Goal: Feedback & Contribution: Submit feedback/report problem

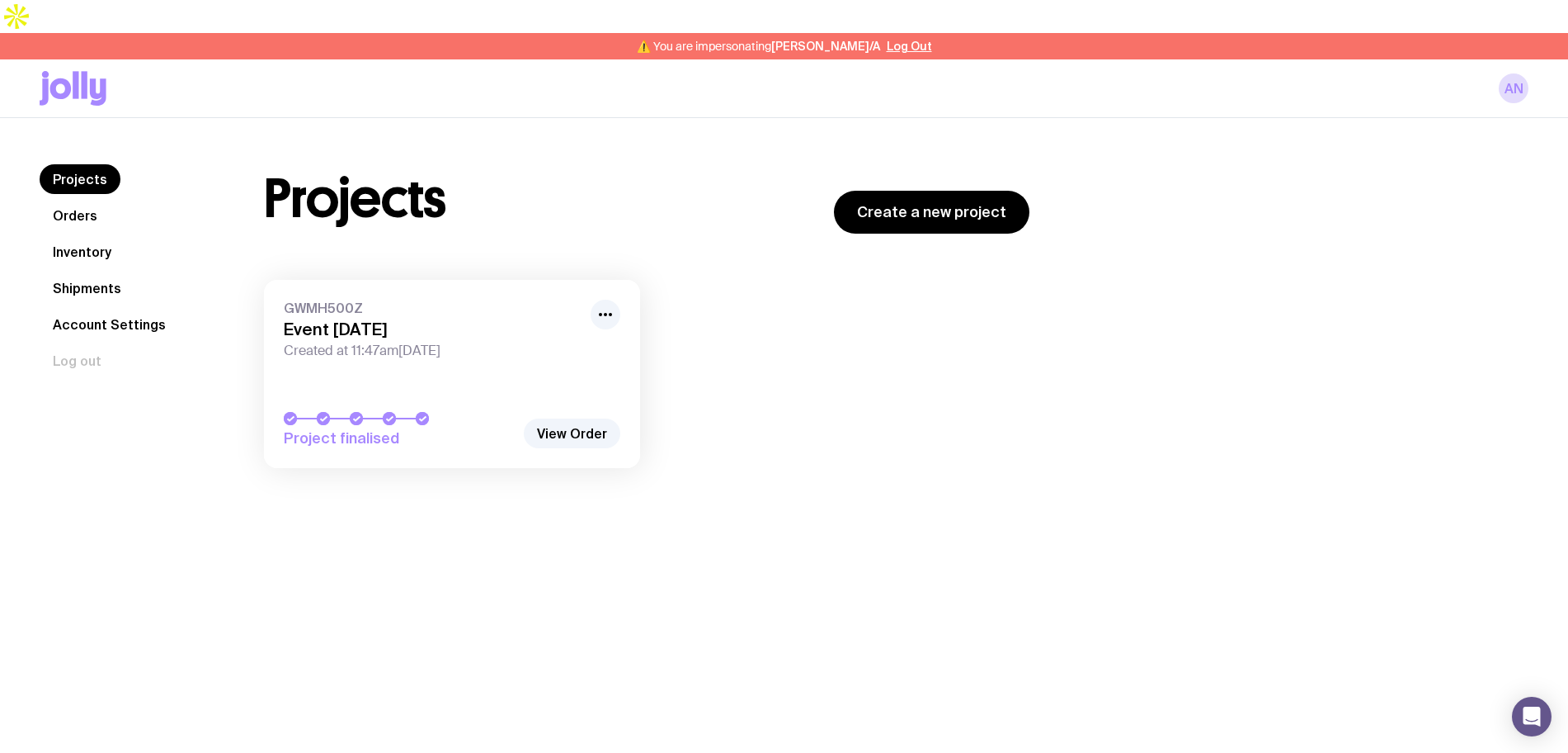
click at [74, 237] on link "Inventory" at bounding box center [82, 252] width 85 height 30
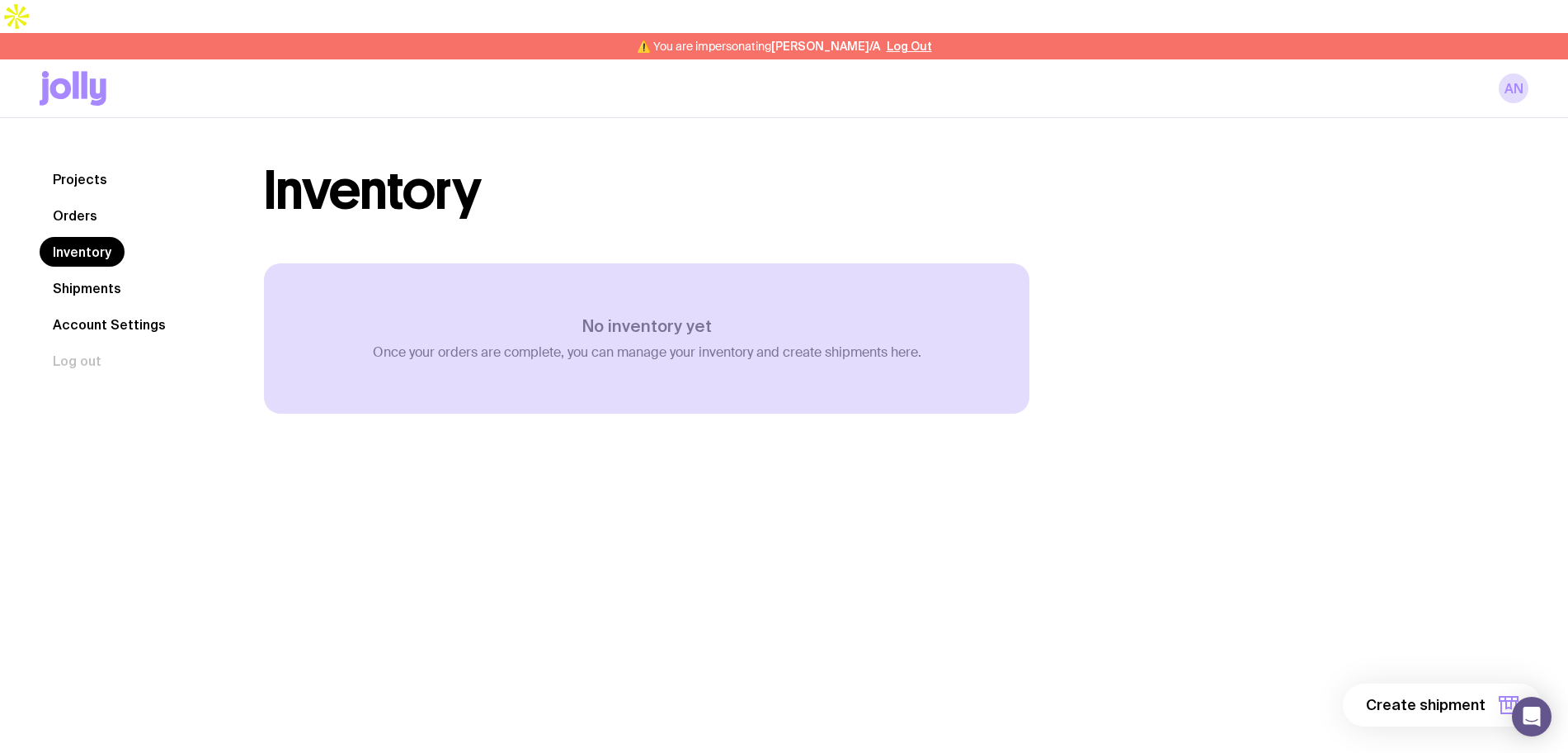
click at [86, 273] on link "Shipments" at bounding box center [87, 288] width 95 height 30
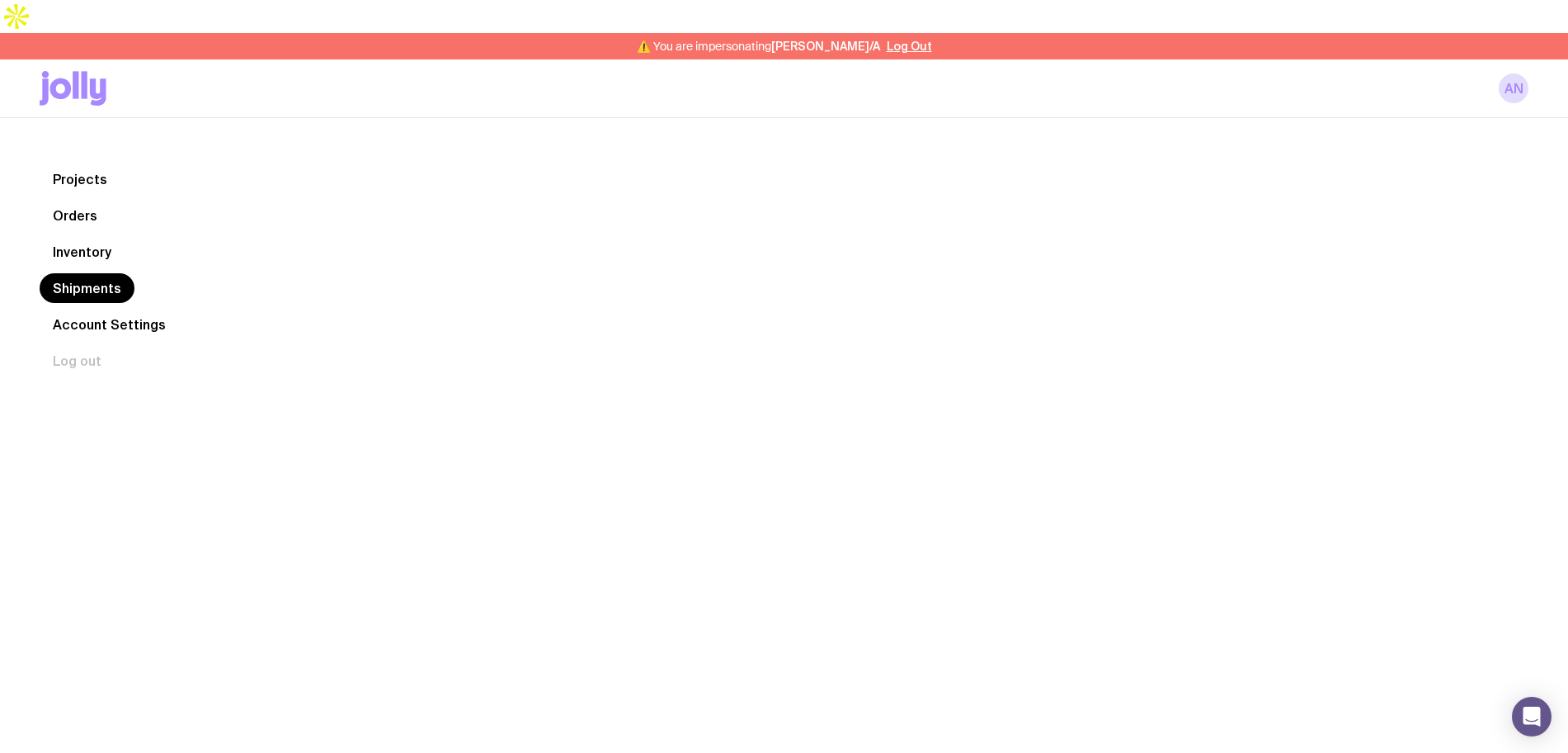
click at [88, 200] on link "Orders" at bounding box center [75, 215] width 71 height 30
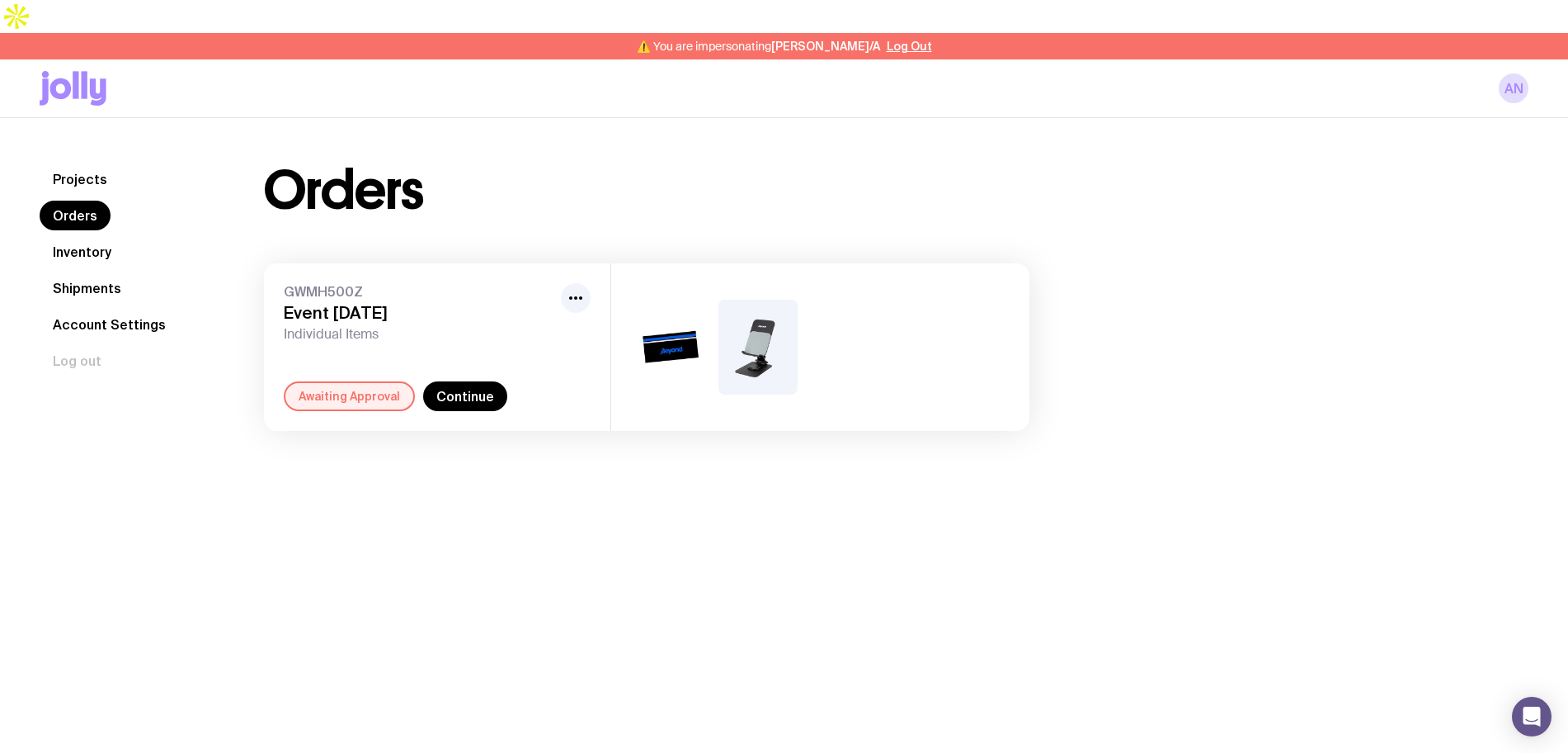
click at [350, 381] on div "Awaiting Approval" at bounding box center [350, 396] width 131 height 30
click at [468, 381] on link "Continue" at bounding box center [465, 396] width 84 height 30
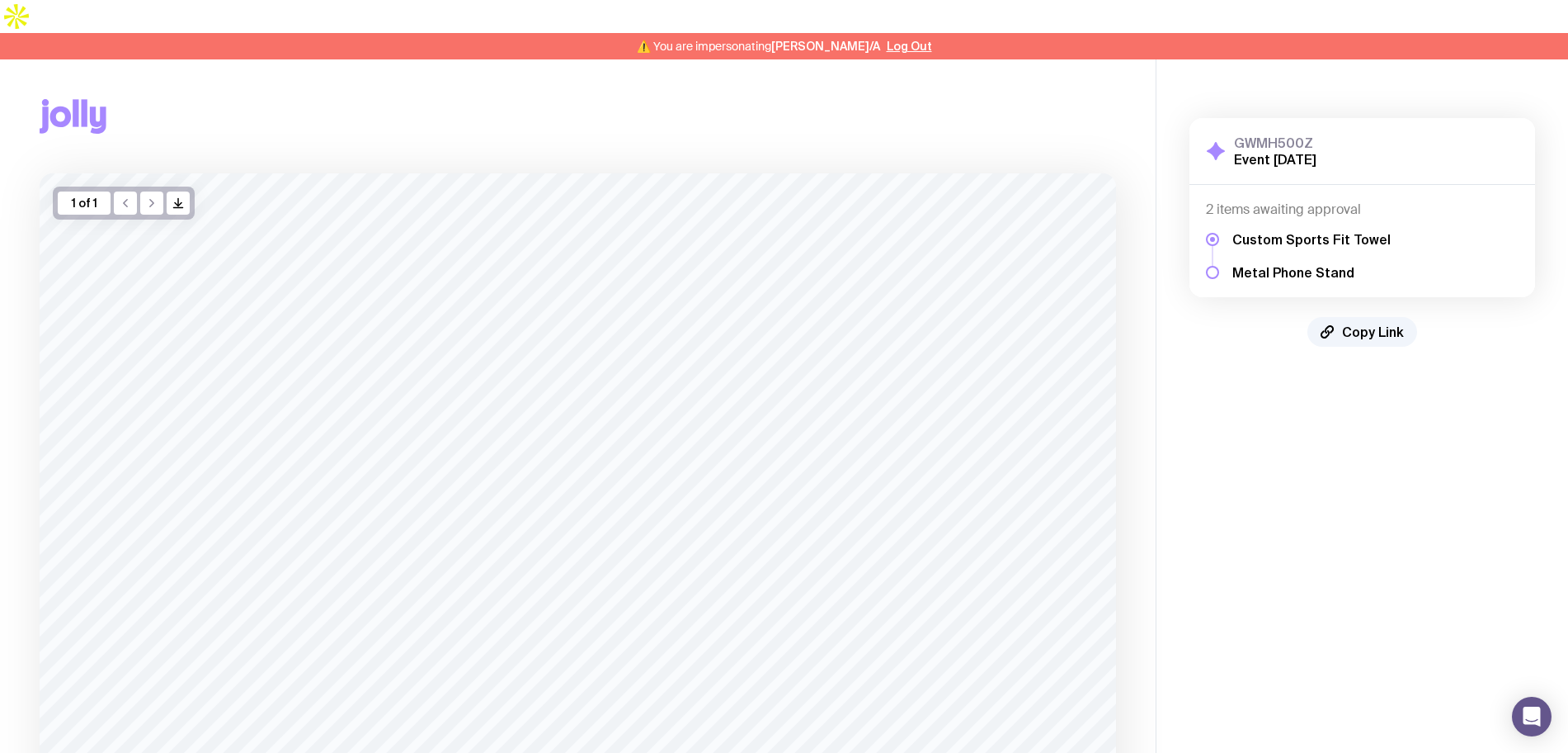
scroll to position [265, 0]
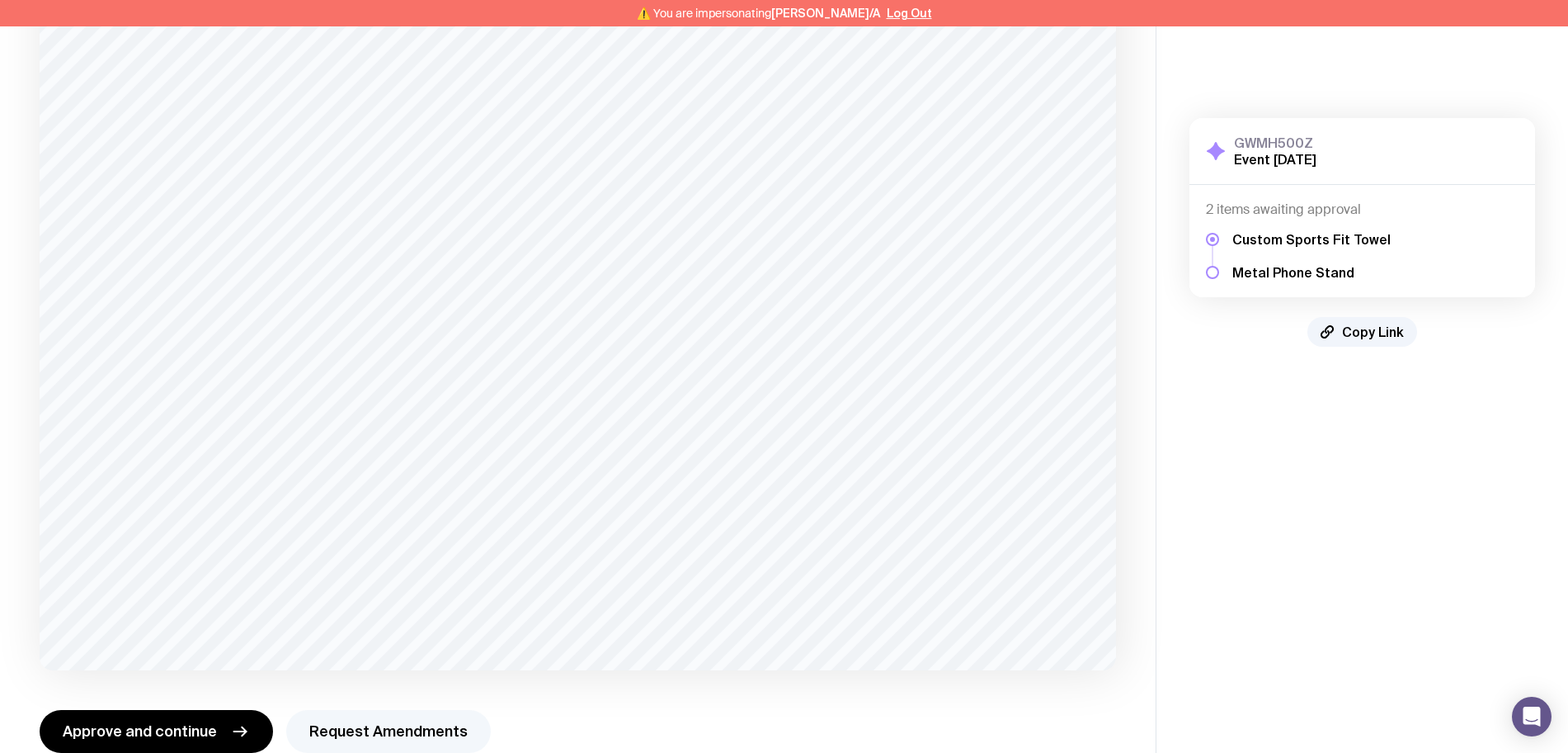
click at [430, 709] on button "Request Amendments" at bounding box center [388, 730] width 205 height 43
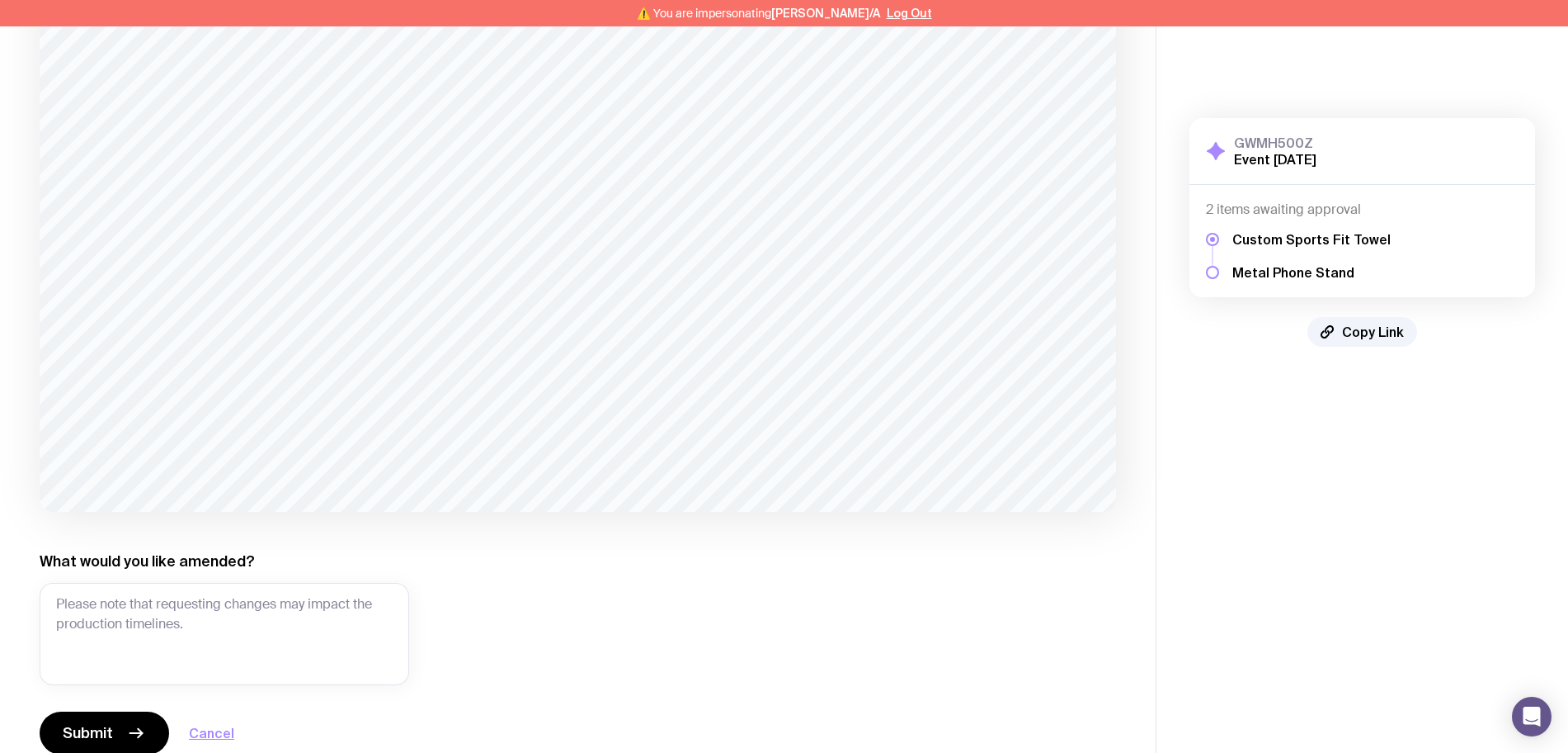
scroll to position [424, 0]
click at [345, 581] on textarea "What would you like amended?" at bounding box center [224, 631] width 369 height 102
type textarea "e"
click at [215, 581] on textarea "What would you like amended?" at bounding box center [224, 631] width 369 height 102
click at [318, 601] on textarea "What would you like amended?" at bounding box center [224, 631] width 369 height 102
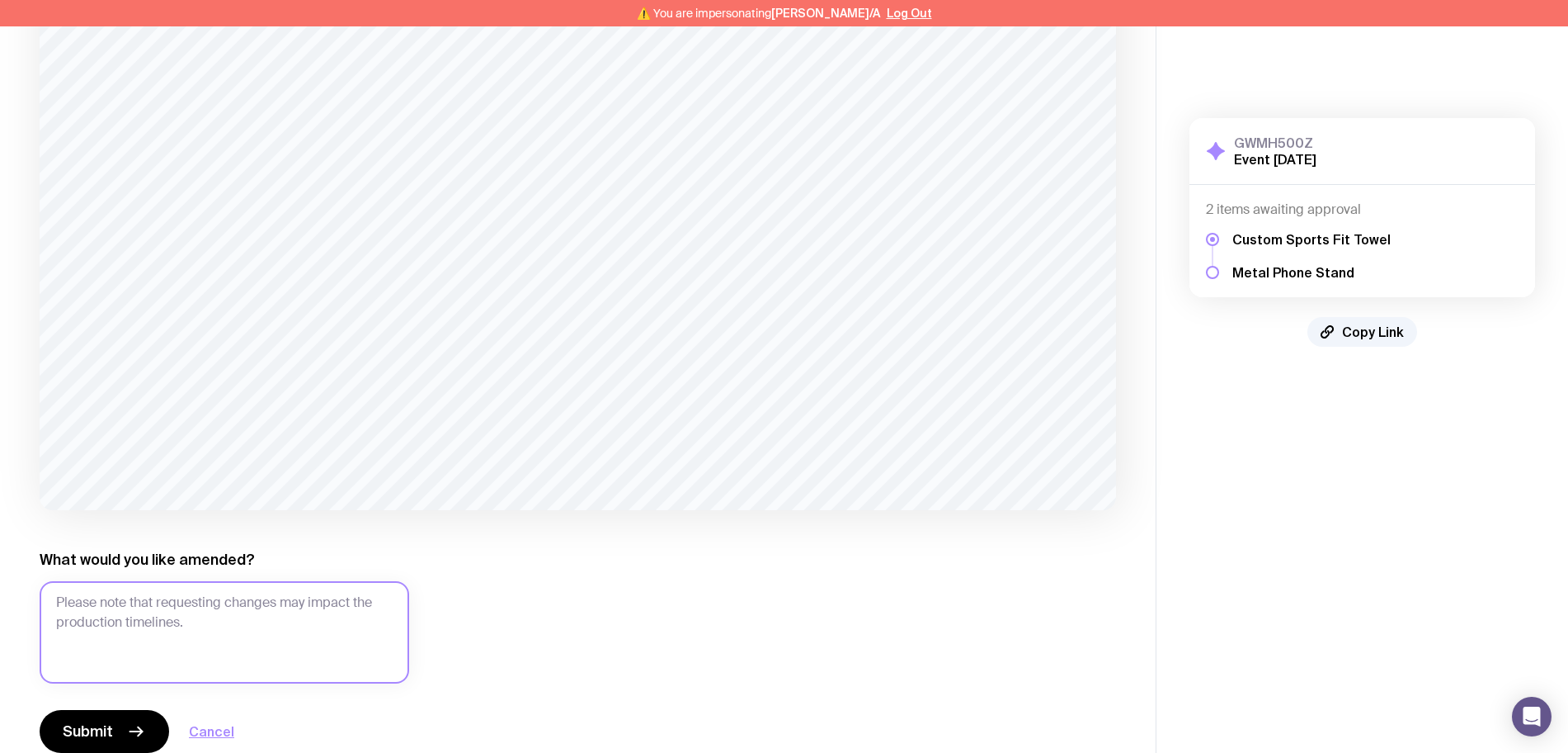
click at [358, 581] on textarea "What would you like amended?" at bounding box center [224, 631] width 369 height 102
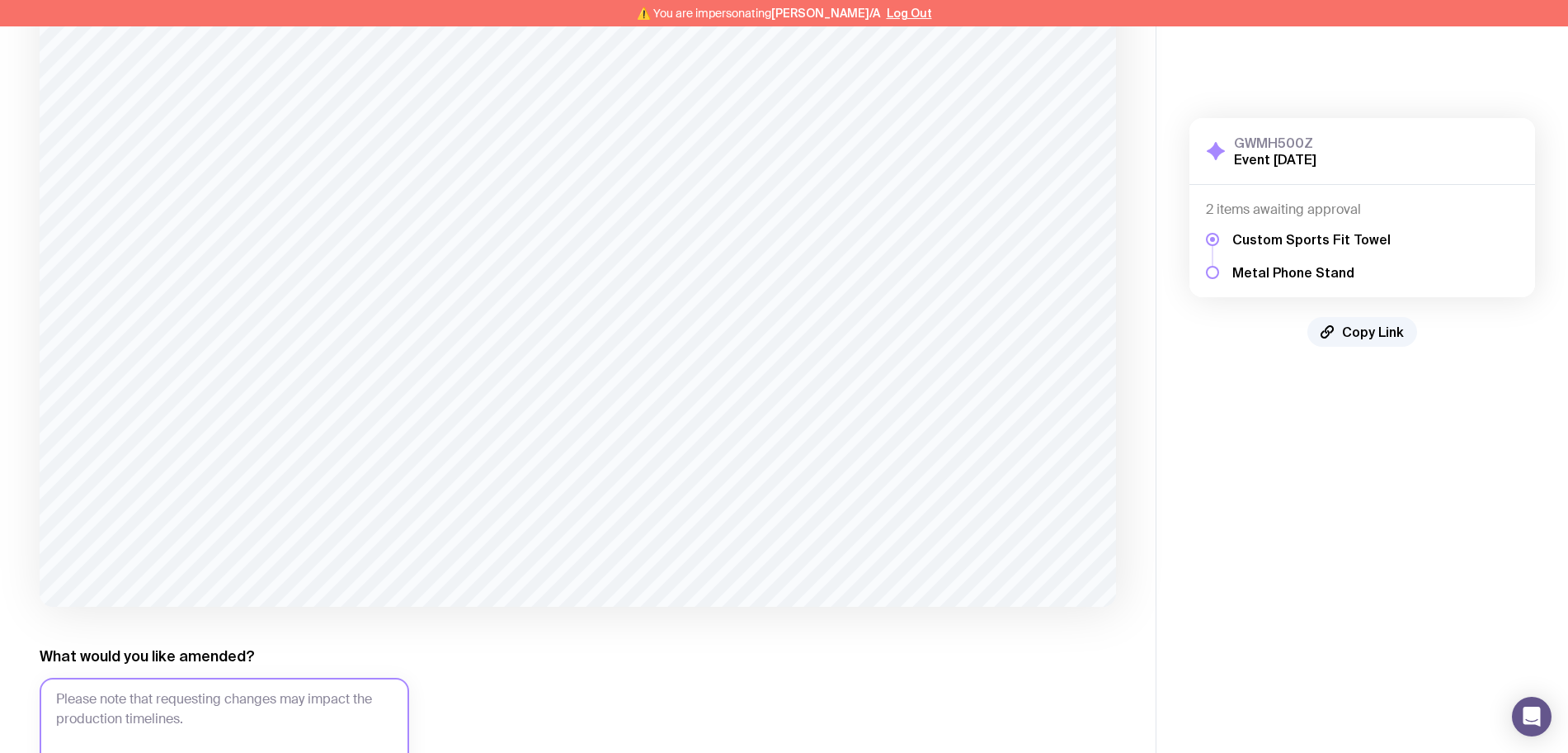
scroll to position [412, 0]
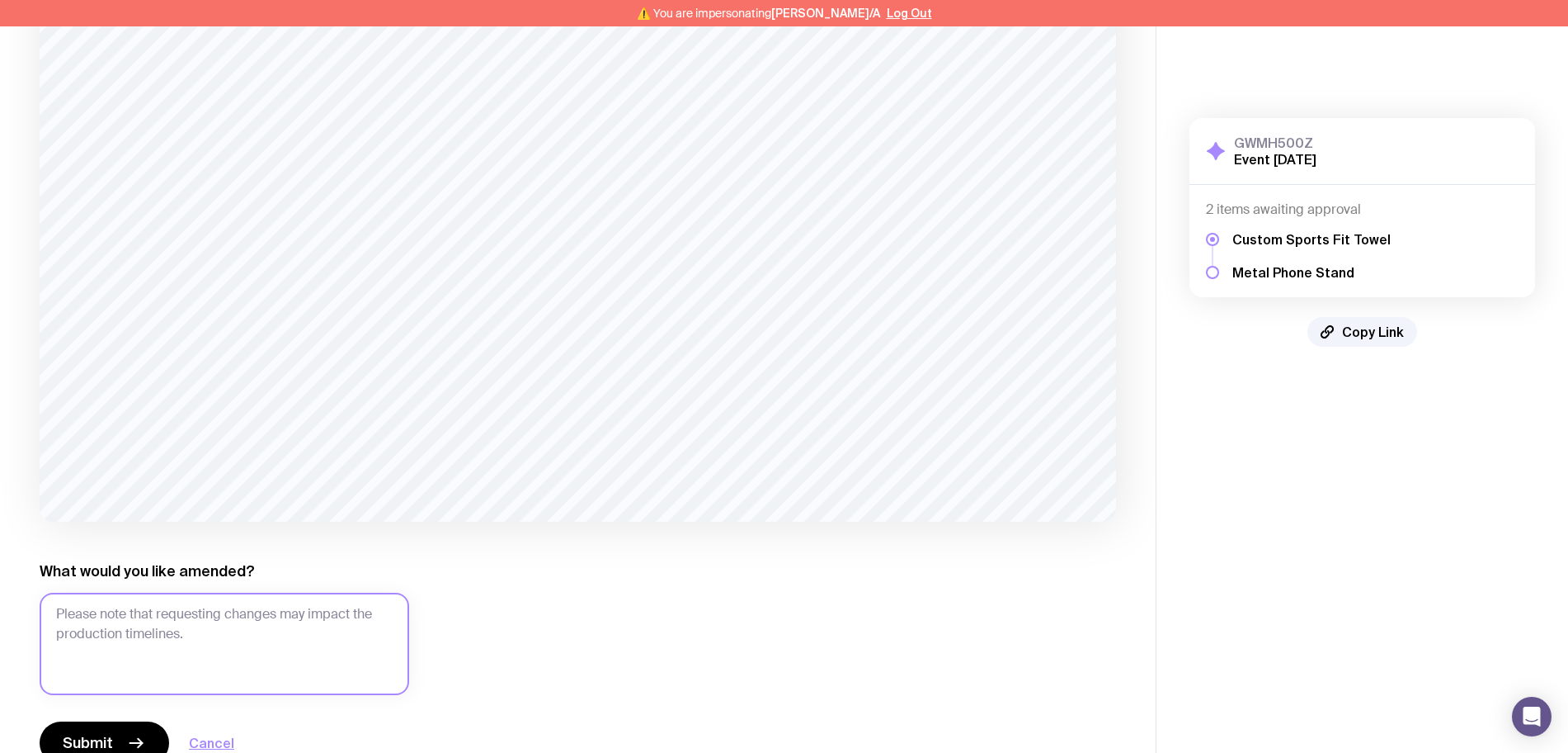
click at [249, 599] on textarea "What would you like amended?" at bounding box center [224, 643] width 369 height 102
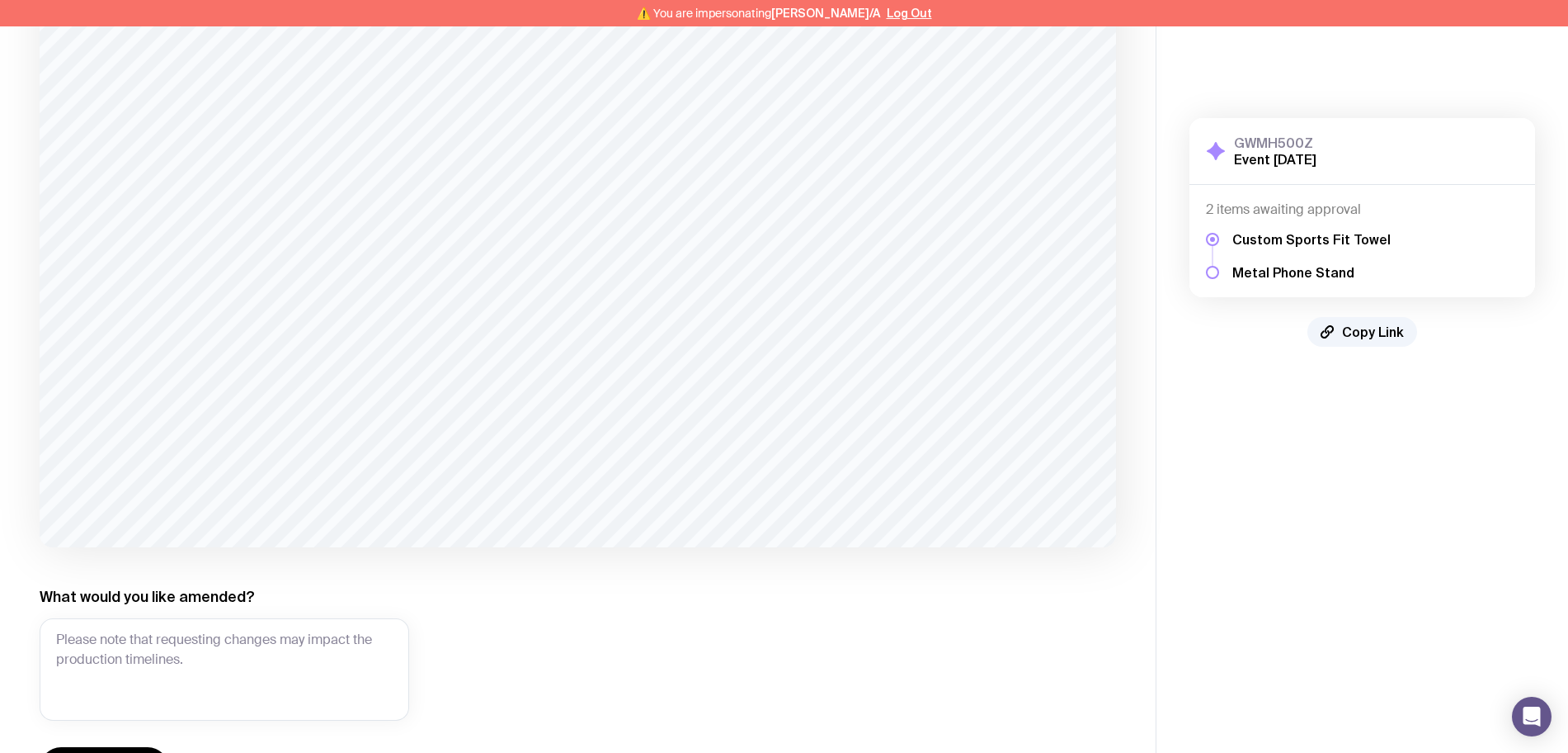
scroll to position [424, 0]
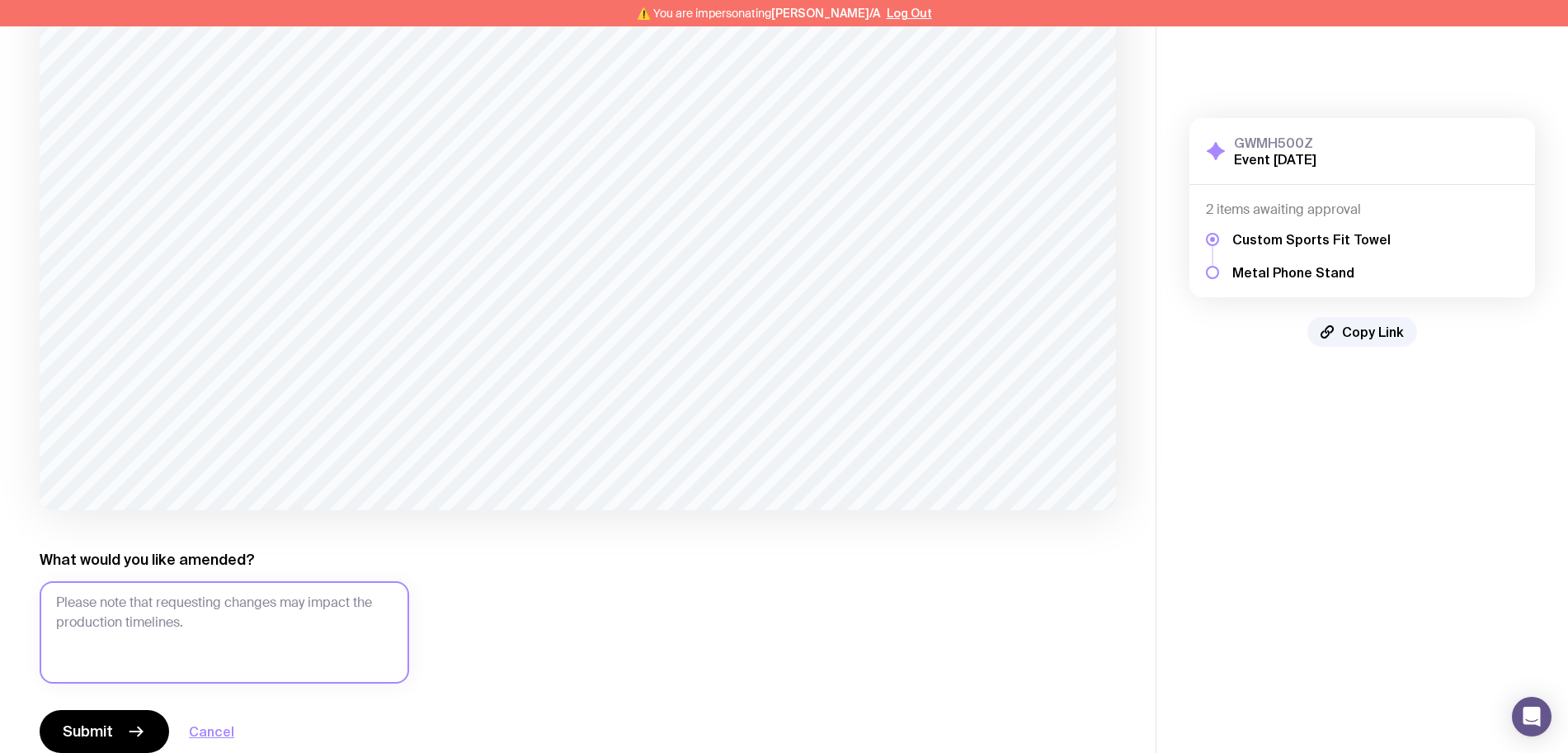
click at [316, 581] on textarea "What would you like amended?" at bounding box center [224, 631] width 369 height 102
click at [327, 594] on textarea "What would you like amended?" at bounding box center [224, 631] width 369 height 102
click at [300, 585] on textarea "refer to Monday - change" at bounding box center [224, 631] width 369 height 102
type textarea "refer to Monday - change the proof to blue towel"
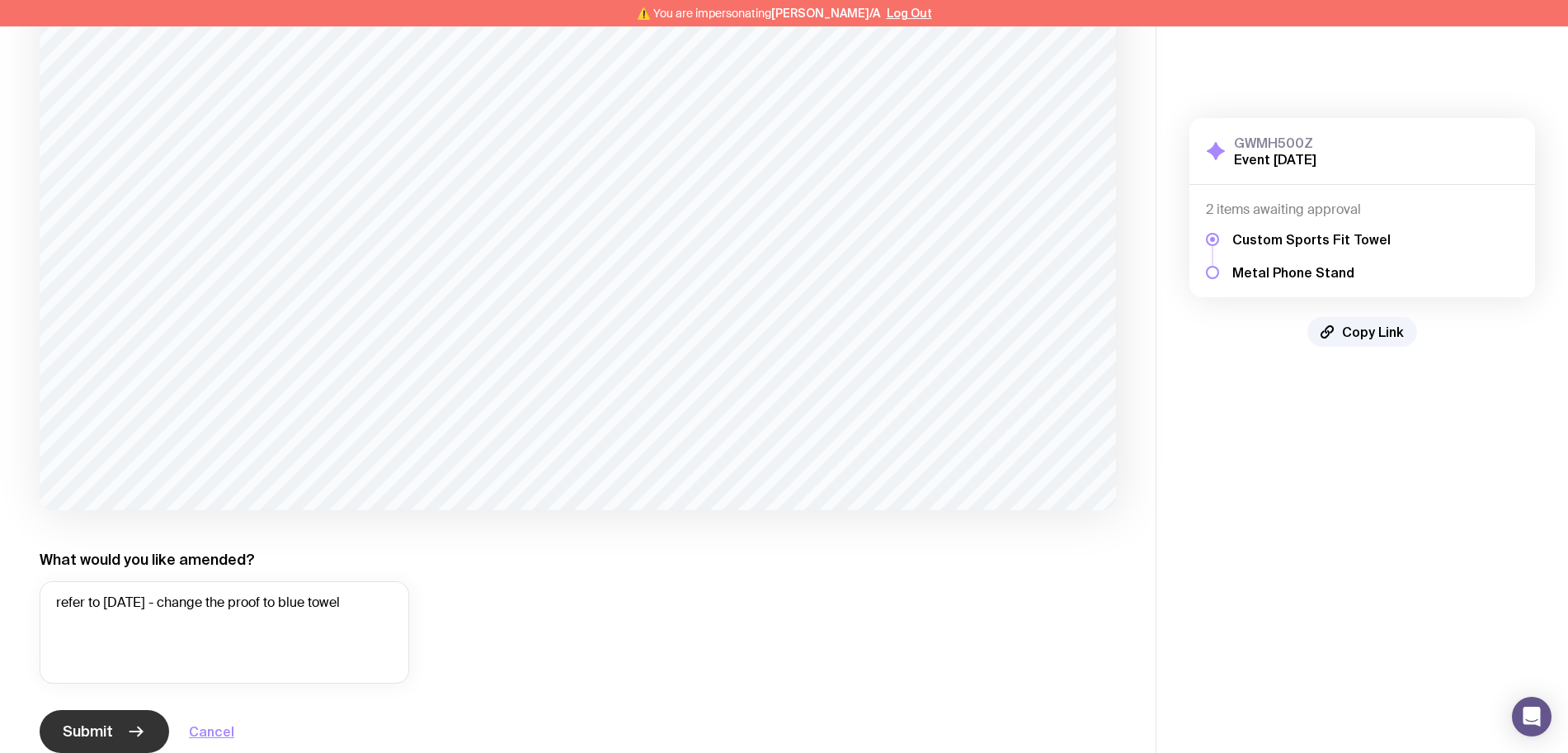
click at [113, 709] on button "Submit" at bounding box center [104, 730] width 130 height 43
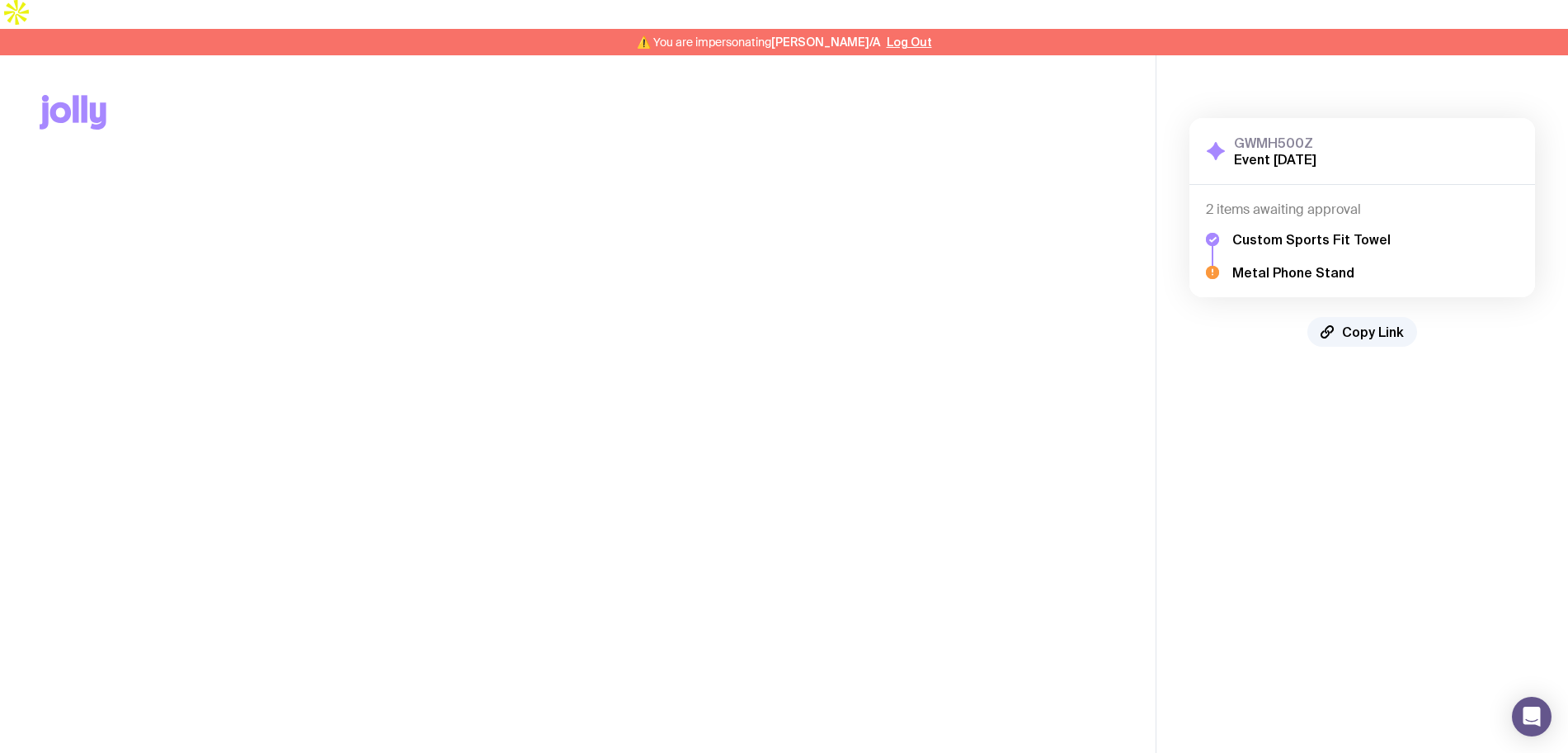
scroll to position [0, 0]
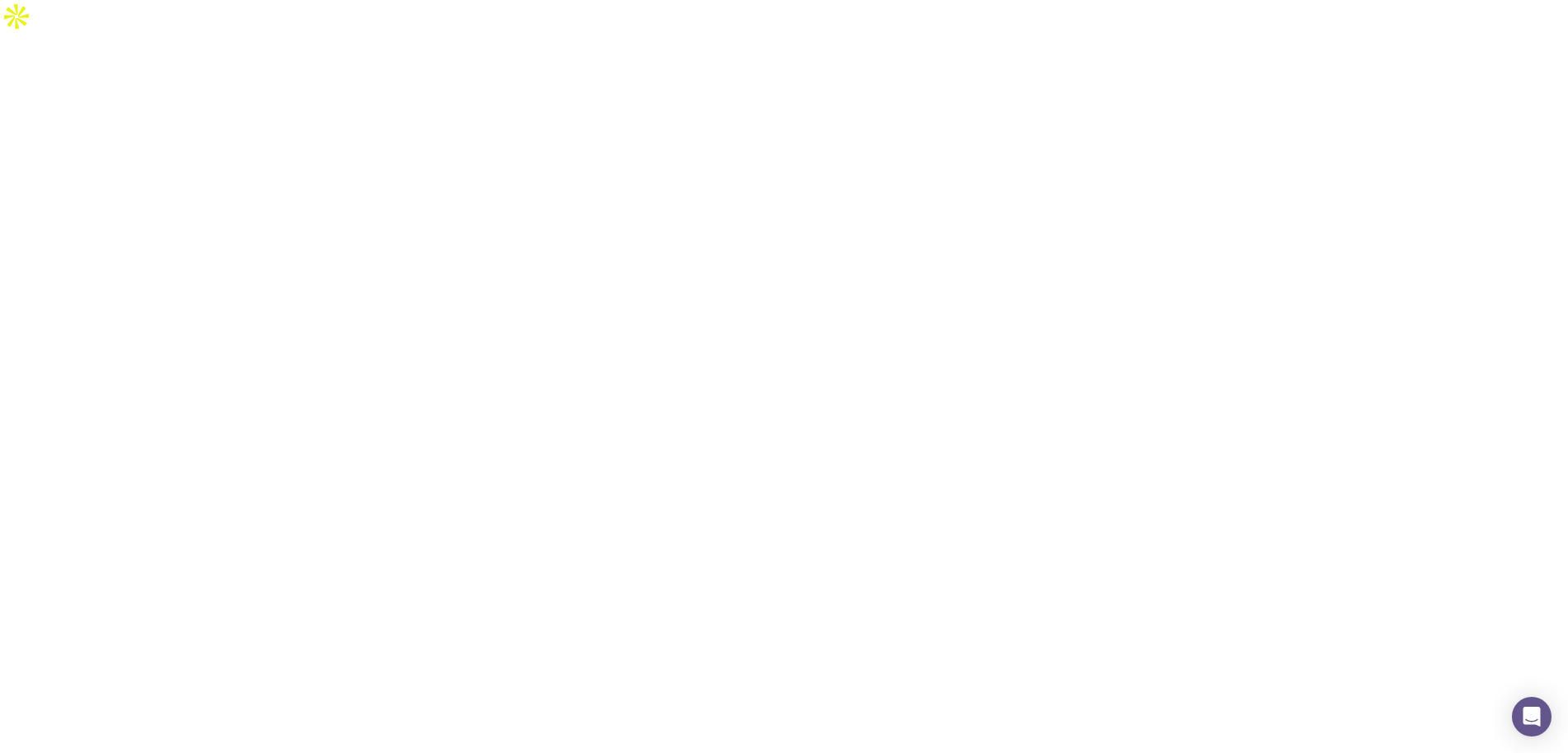
click at [749, 176] on div "Projects Create a new project" at bounding box center [647, 199] width 766 height 69
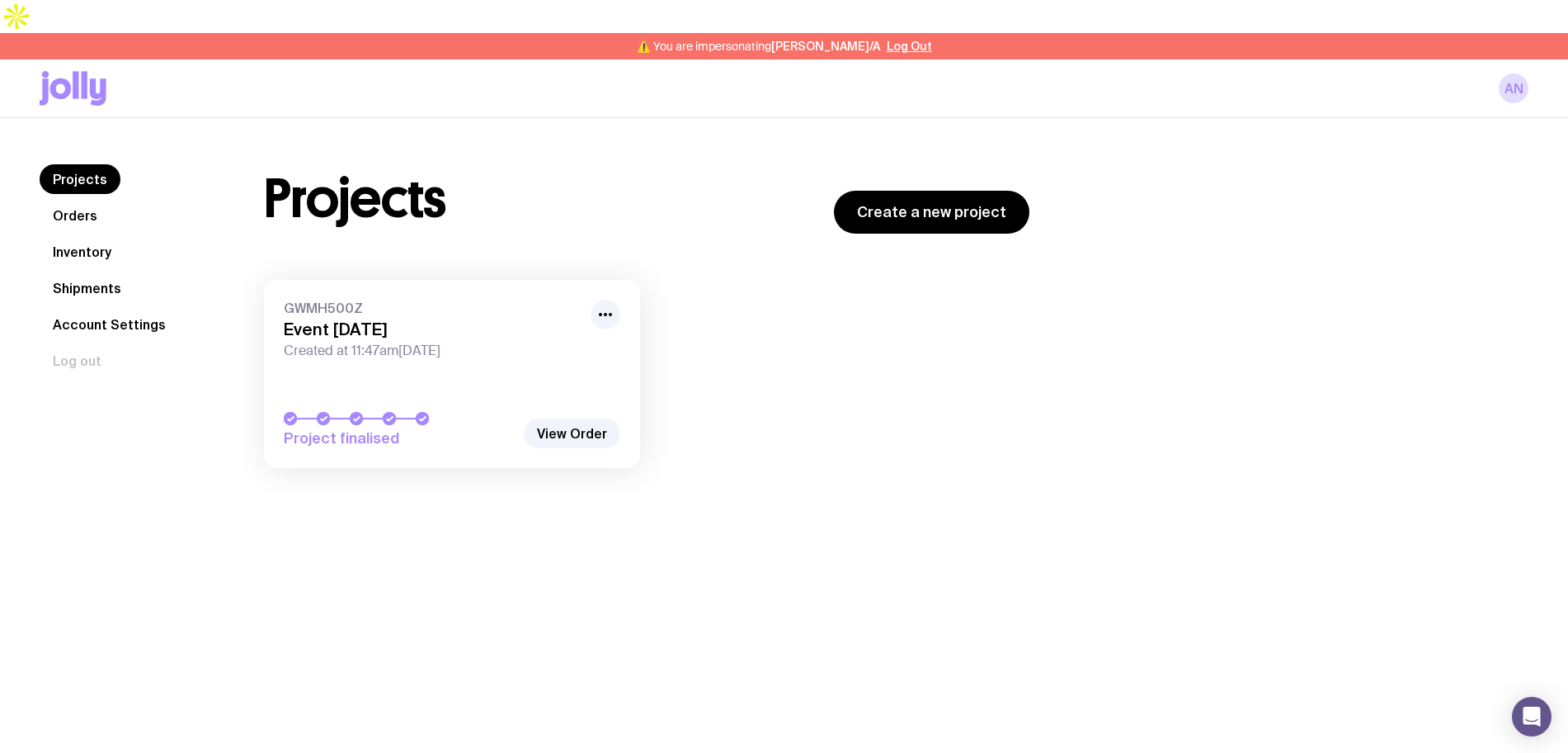
click at [95, 237] on link "Inventory" at bounding box center [82, 252] width 85 height 30
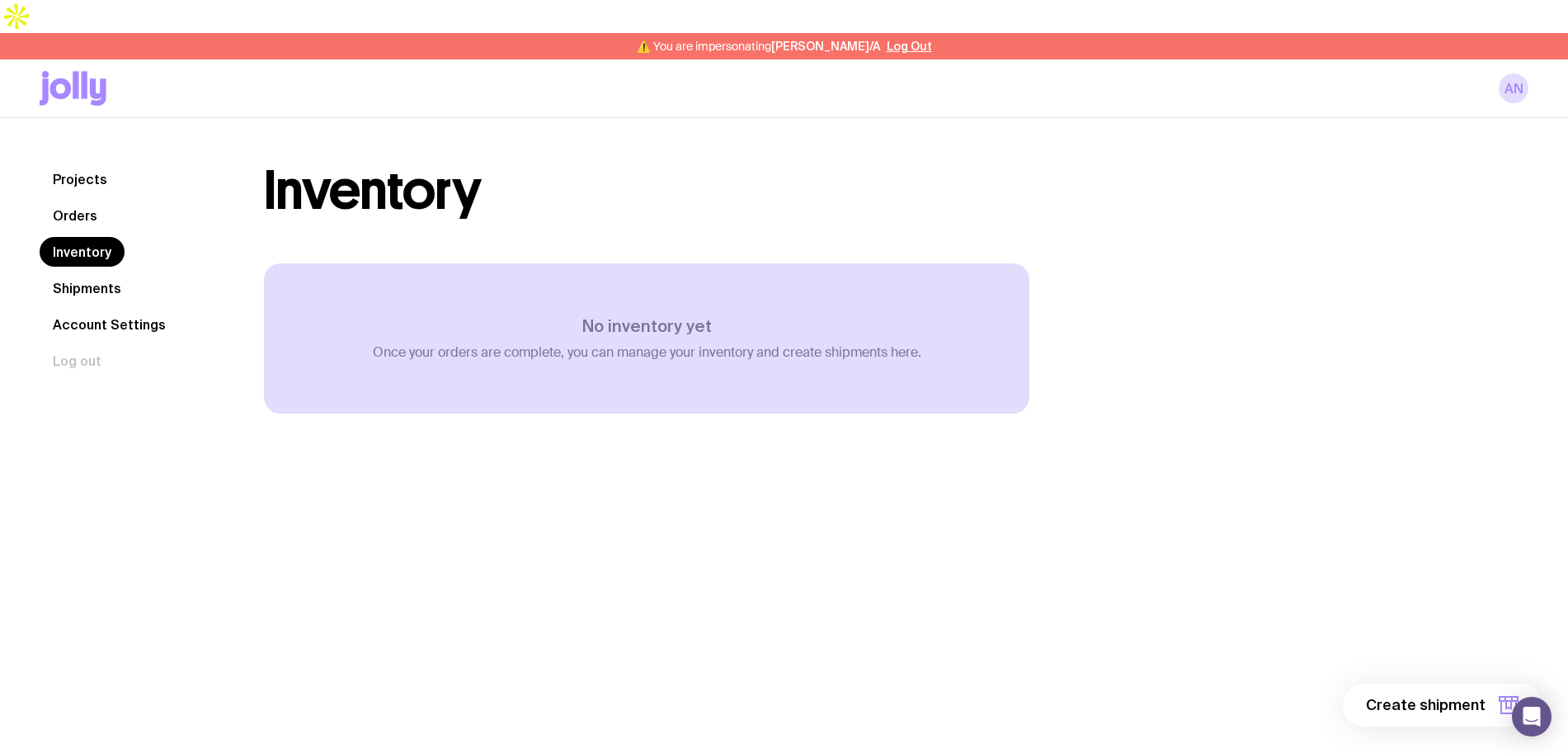
click at [68, 200] on link "Orders" at bounding box center [75, 215] width 71 height 30
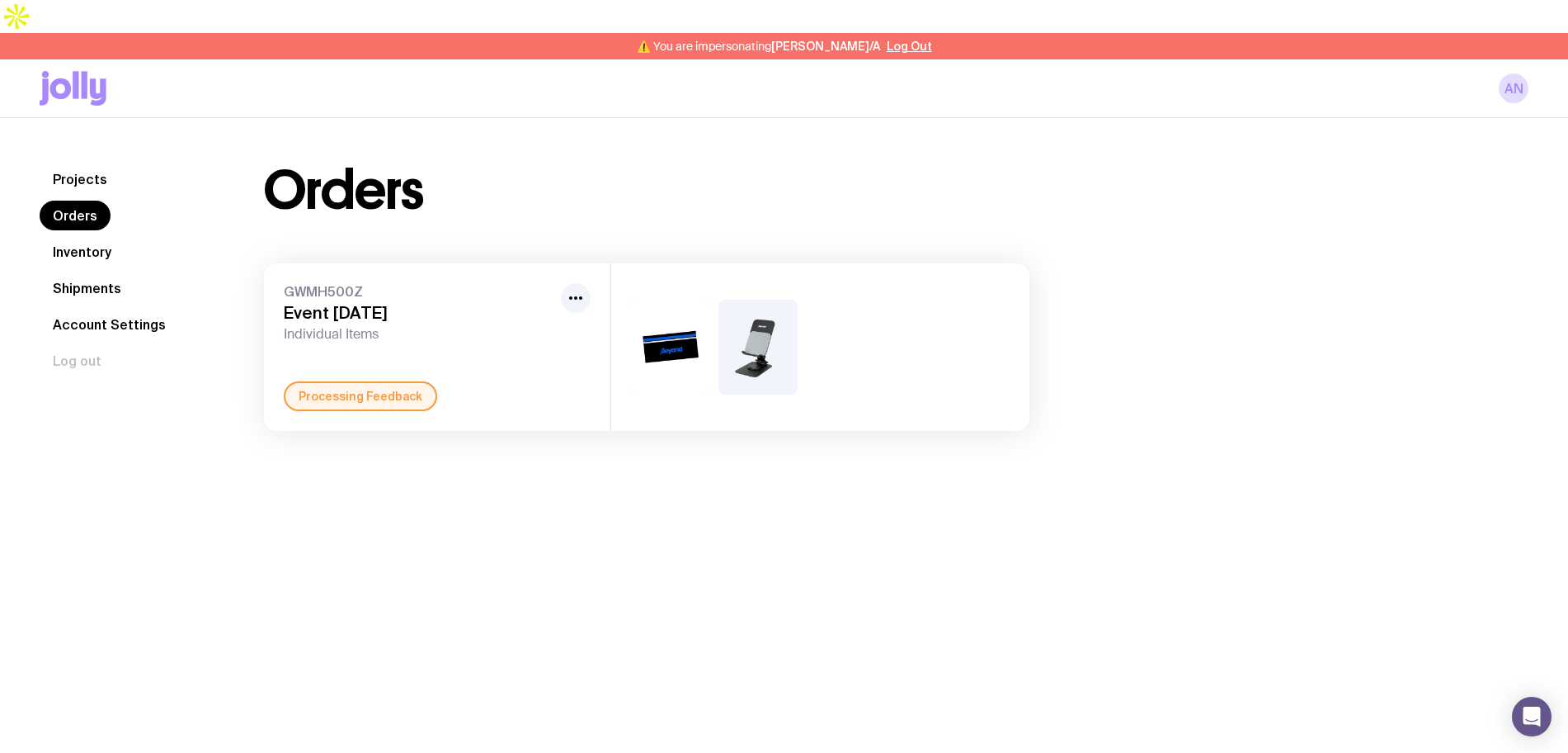
click at [469, 326] on span "Individual Items" at bounding box center [419, 334] width 270 height 17
click at [389, 381] on div "Processing Feedback" at bounding box center [361, 396] width 154 height 30
click at [364, 303] on h3 "Event [DATE]" at bounding box center [419, 313] width 270 height 20
click at [569, 288] on icon "button" at bounding box center [575, 298] width 20 height 20
click at [399, 283] on span "GWMH500Z" at bounding box center [419, 291] width 270 height 17
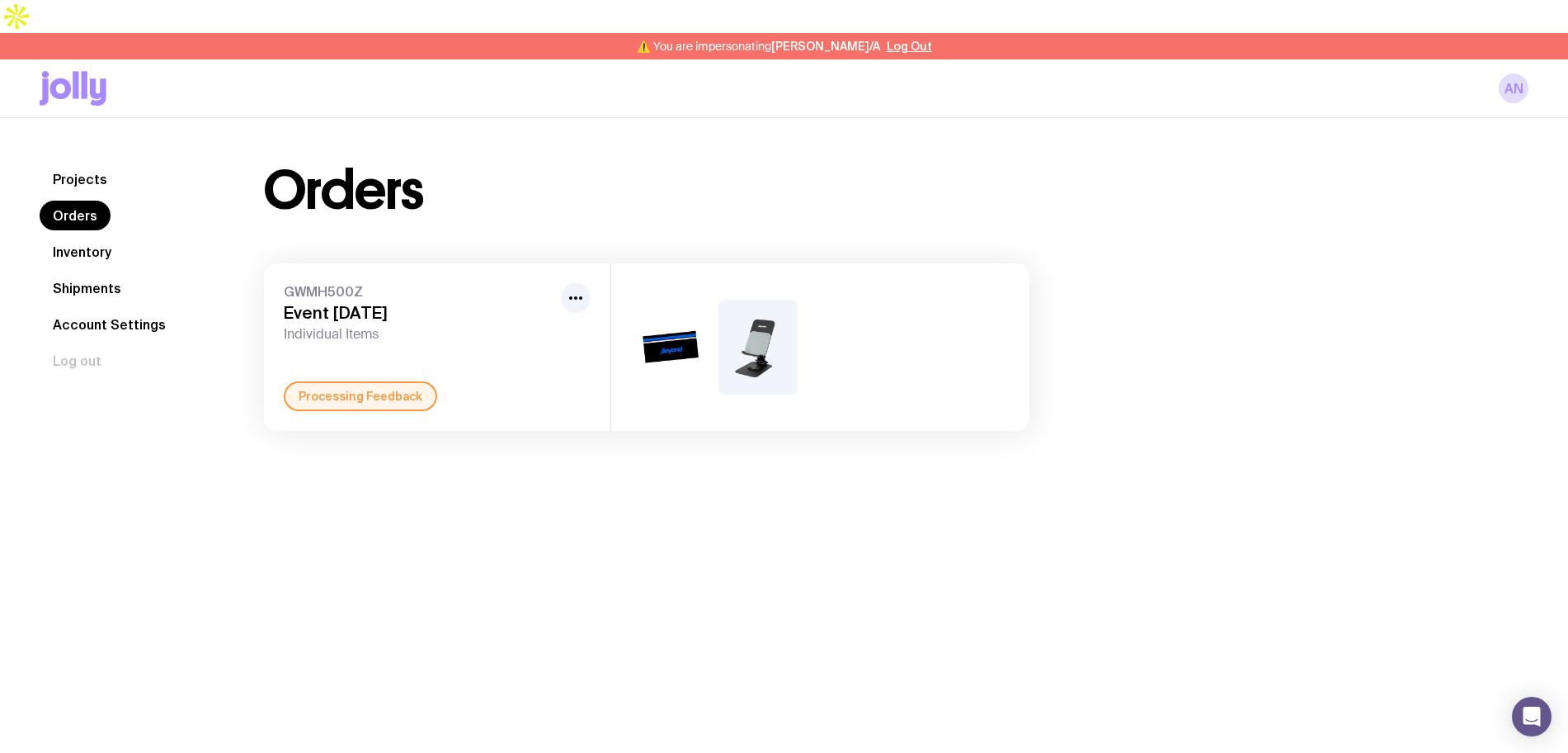
drag, startPoint x: 364, startPoint y: 276, endPoint x: 382, endPoint y: 314, distance: 42.0
click at [367, 303] on h3 "Event [DATE]" at bounding box center [419, 313] width 270 height 20
click at [392, 381] on div "Processing Feedback" at bounding box center [361, 396] width 154 height 30
click at [494, 492] on div "Projects Orders Inventory Shipments Account Settings Log out Projects Orders In…" at bounding box center [784, 494] width 1568 height 753
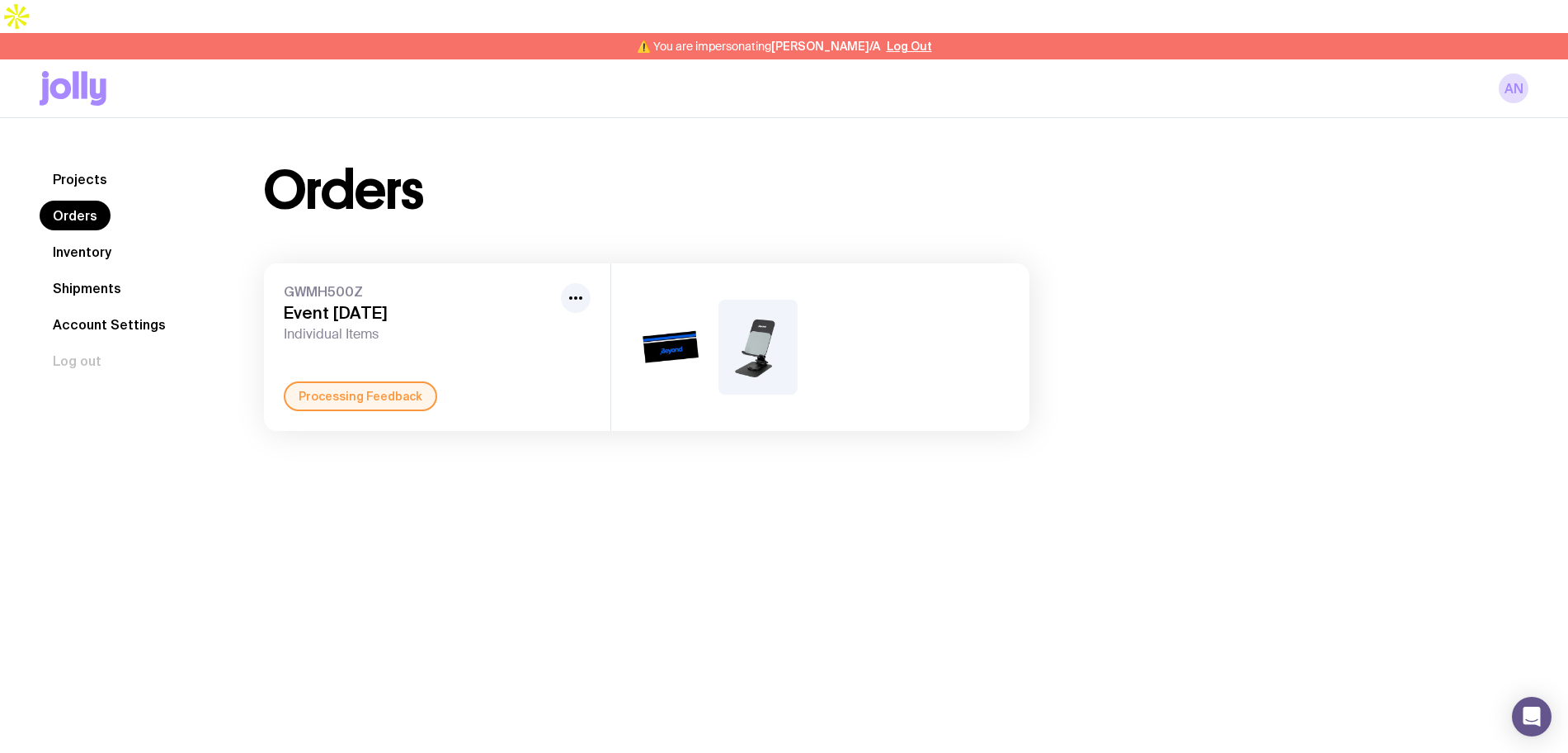
drag, startPoint x: 462, startPoint y: 377, endPoint x: 468, endPoint y: 404, distance: 27.7
click at [471, 404] on div "Projects Orders Inventory Shipments Account Settings Log out Projects Orders In…" at bounding box center [784, 297] width 1568 height 359
drag, startPoint x: 362, startPoint y: 367, endPoint x: 459, endPoint y: 488, distance: 155.1
click at [457, 486] on div "Projects Orders Inventory Shipments Account Settings Log out Projects Orders In…" at bounding box center [784, 494] width 1568 height 753
drag, startPoint x: 501, startPoint y: 502, endPoint x: 560, endPoint y: 522, distance: 62.3
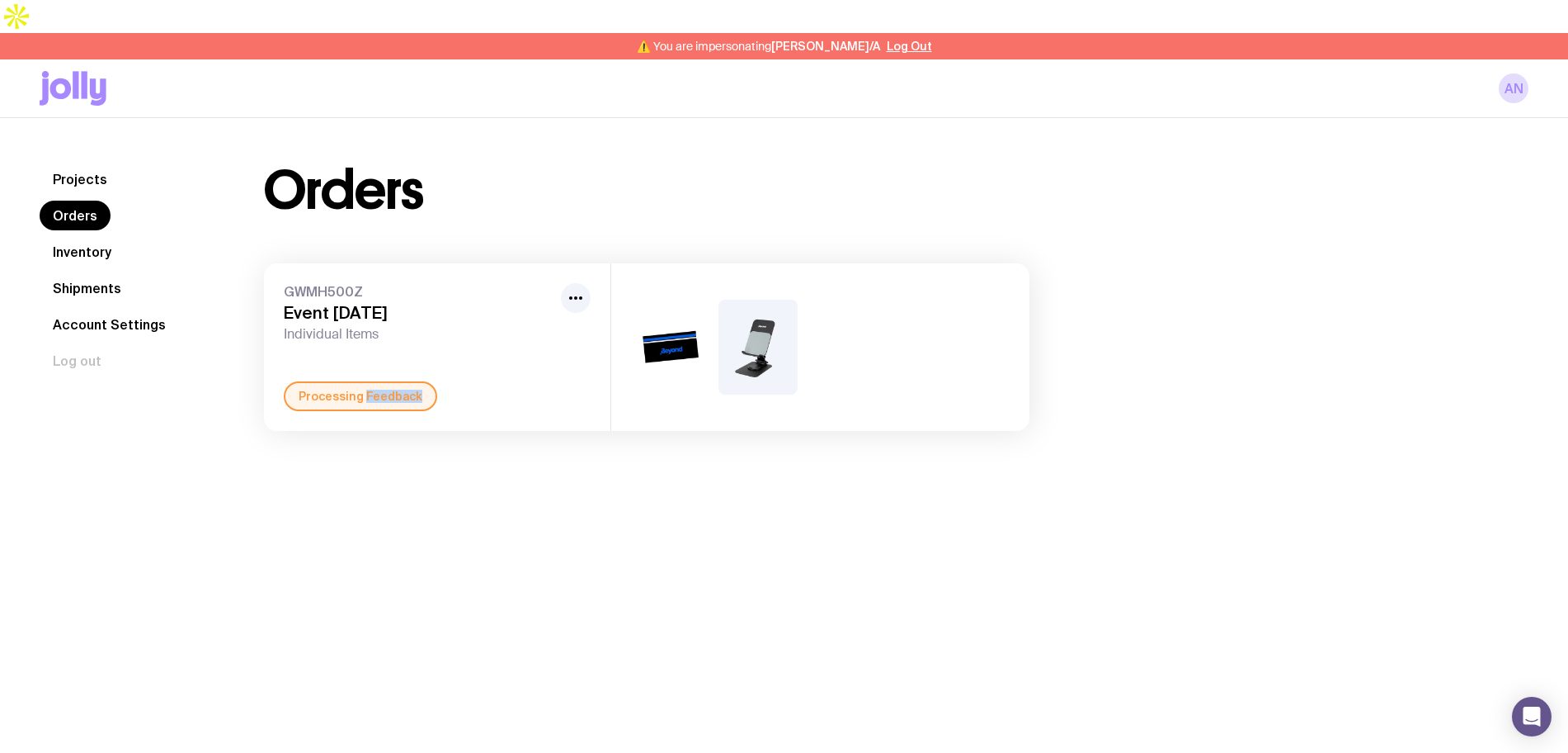
click at [503, 505] on div "Projects Orders Inventory Shipments Account Settings Log out Projects Orders In…" at bounding box center [784, 494] width 1568 height 753
click at [710, 576] on div "Projects Orders Inventory Shipments Account Settings Log out Projects Orders In…" at bounding box center [784, 494] width 1568 height 753
drag, startPoint x: 965, startPoint y: 245, endPoint x: 1123, endPoint y: 468, distance: 273.3
click at [1100, 461] on div "Projects Orders Inventory Shipments Account Settings Log out Projects Orders In…" at bounding box center [784, 494] width 1568 height 753
click at [1161, 474] on div "Projects Orders Inventory Shipments Account Settings Log out Projects Orders In…" at bounding box center [784, 494] width 1568 height 753
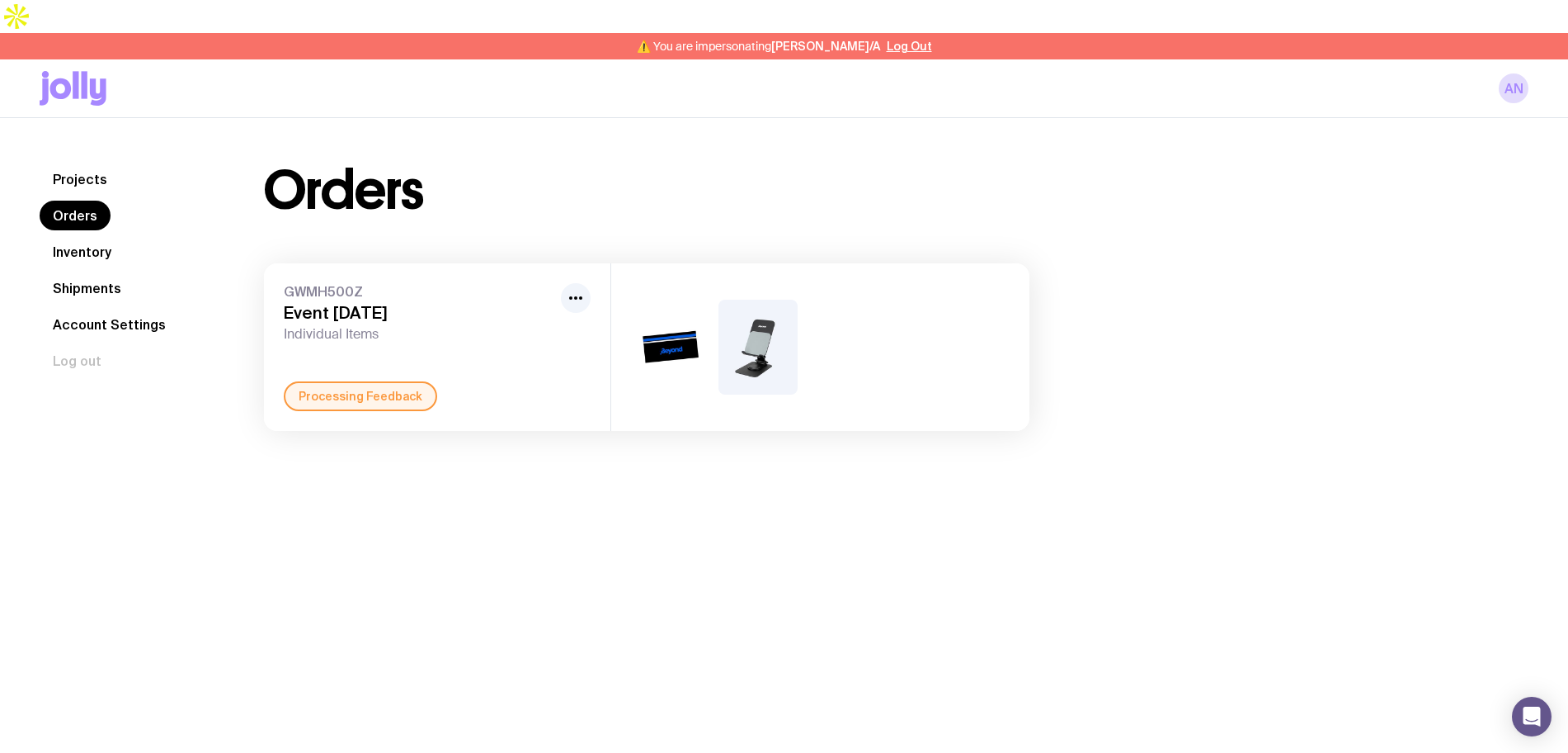
click at [91, 237] on link "Inventory" at bounding box center [82, 252] width 85 height 30
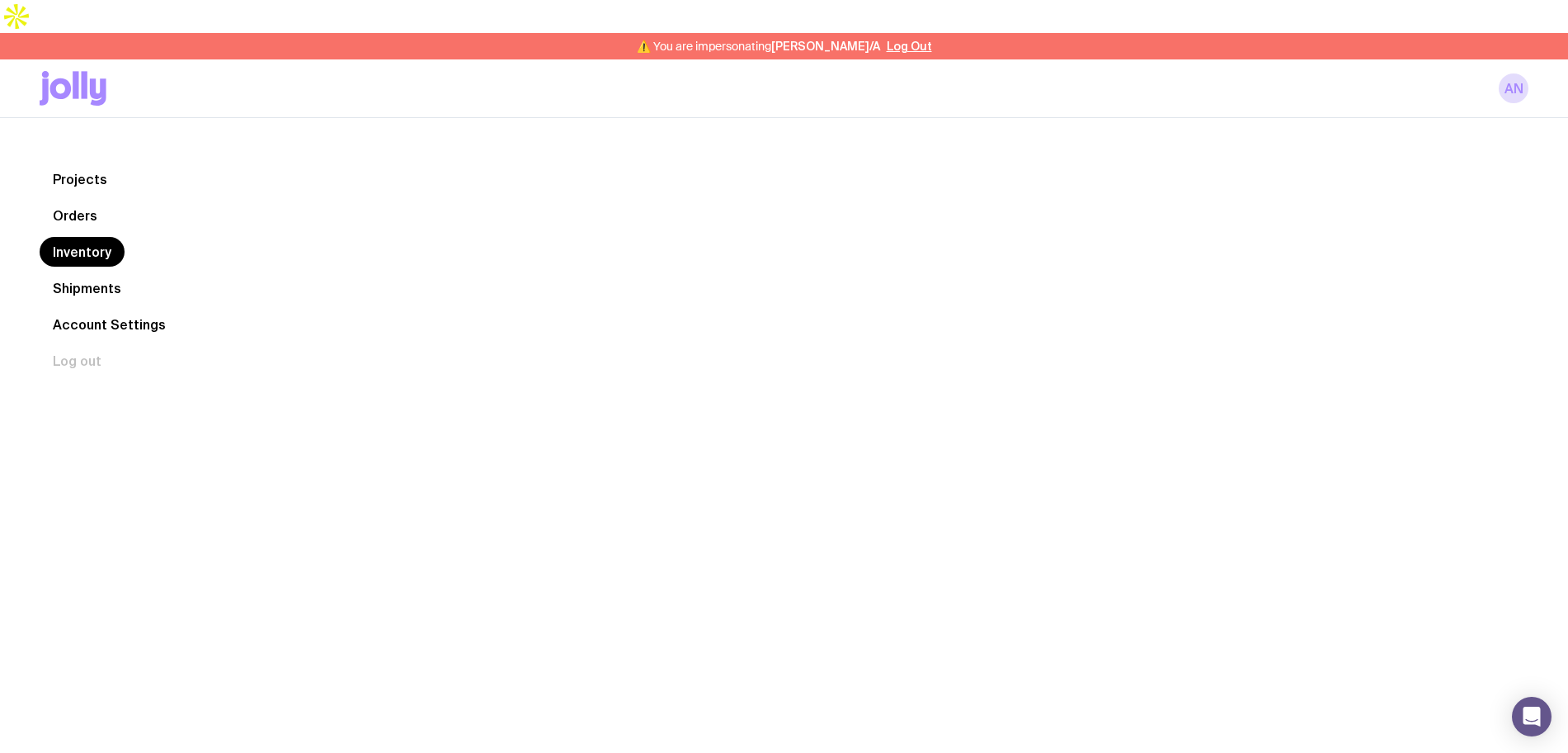
click at [80, 200] on link "Orders" at bounding box center [75, 215] width 71 height 30
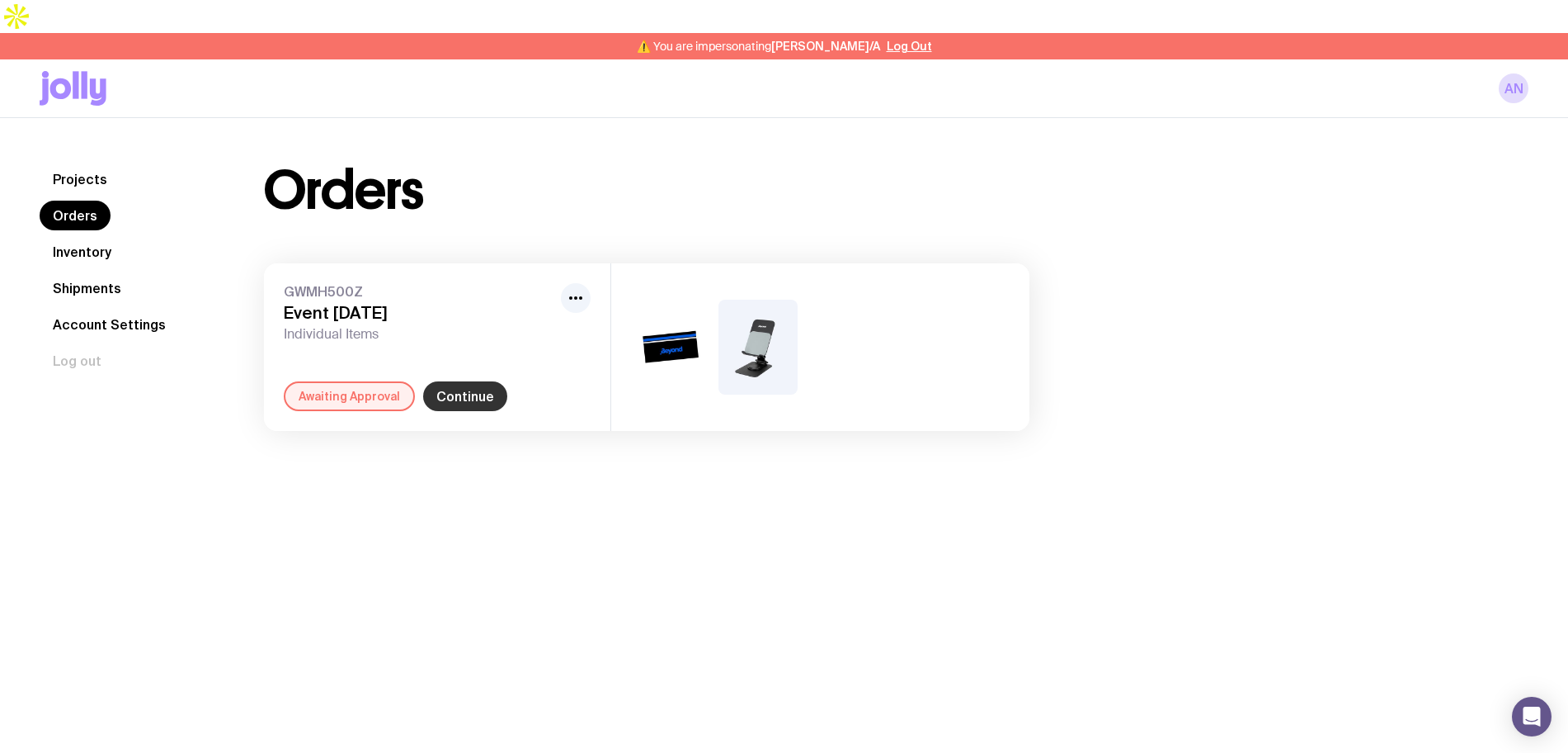
click at [442, 381] on link "Continue" at bounding box center [465, 396] width 84 height 30
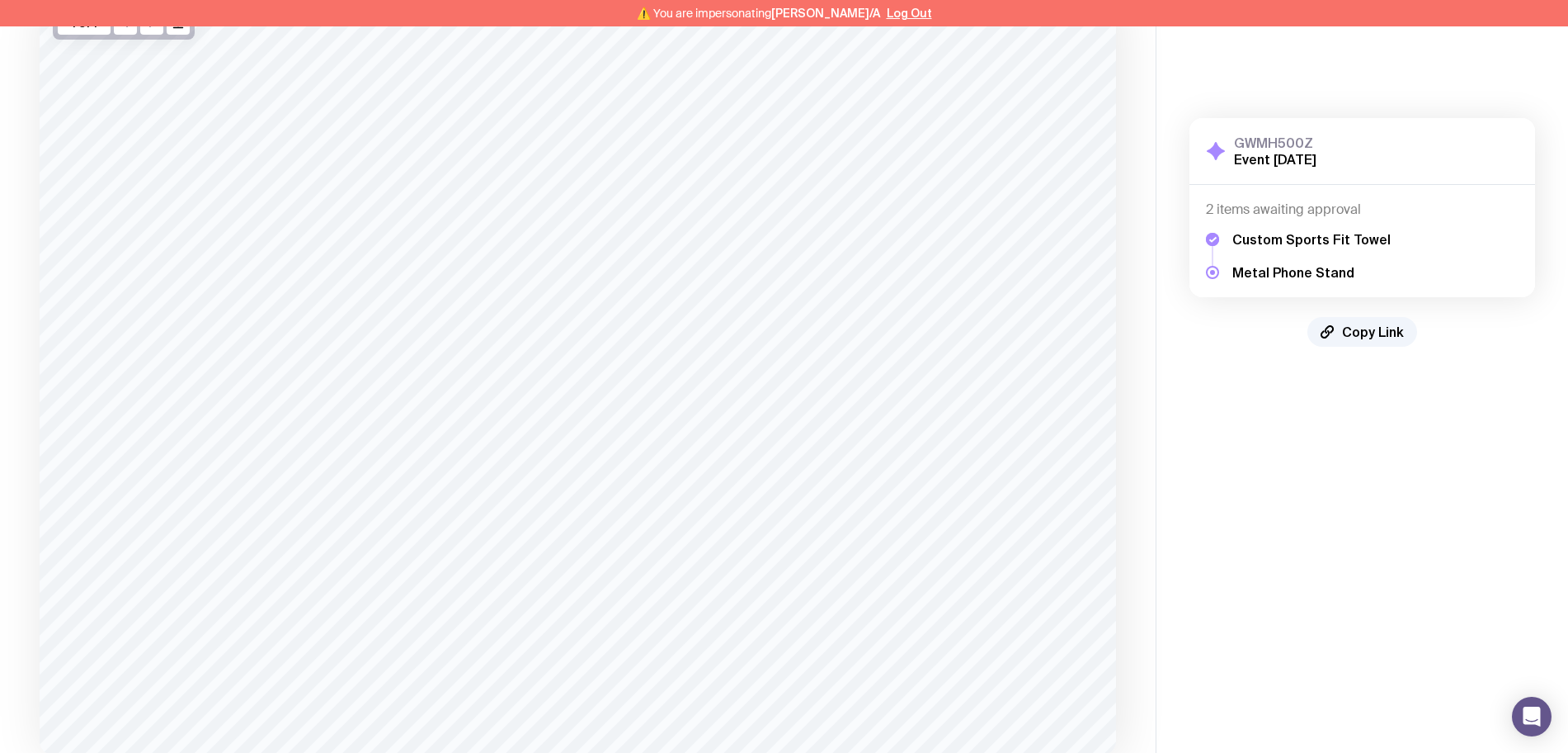
scroll to position [265, 0]
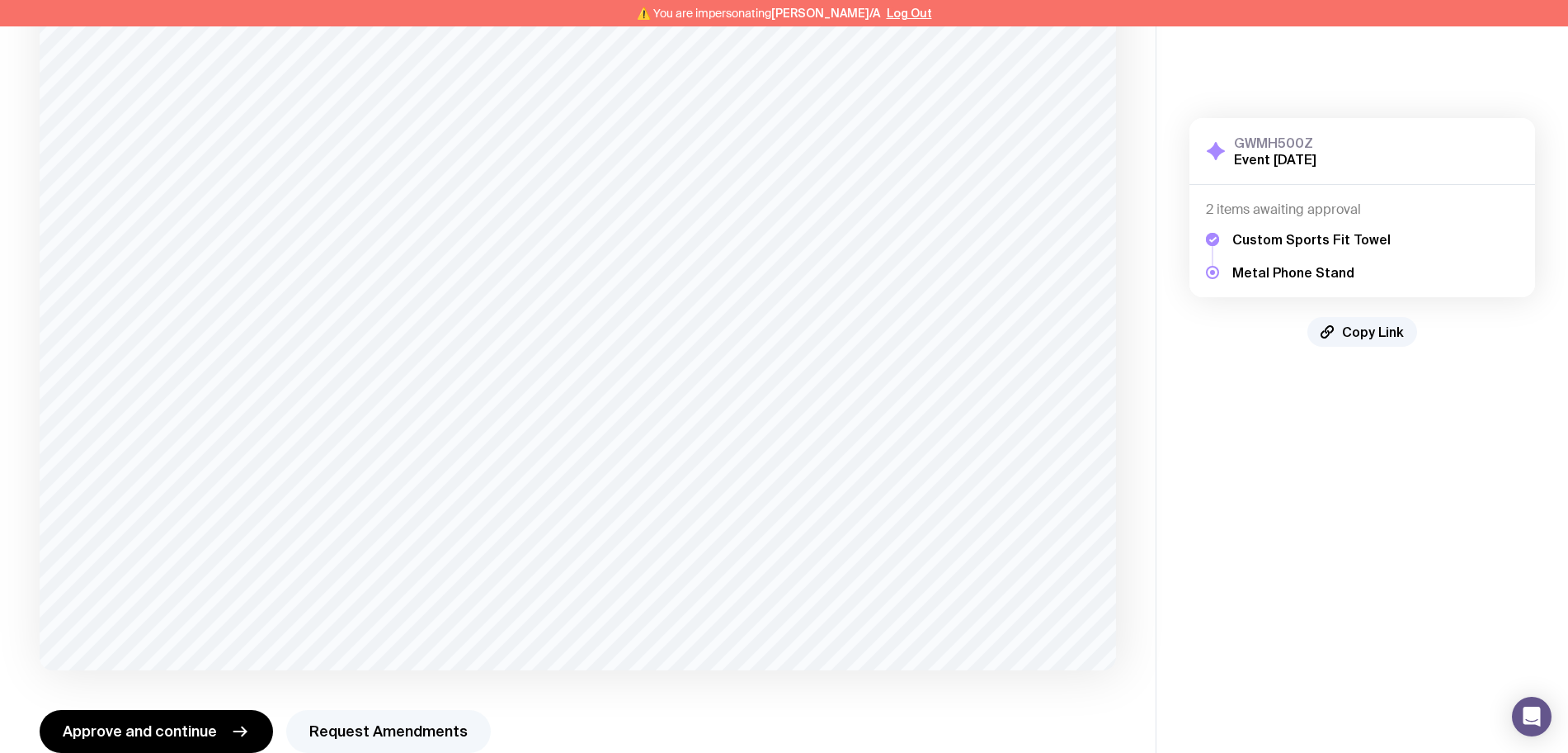
click at [420, 709] on button "Request Amendments" at bounding box center [388, 730] width 205 height 43
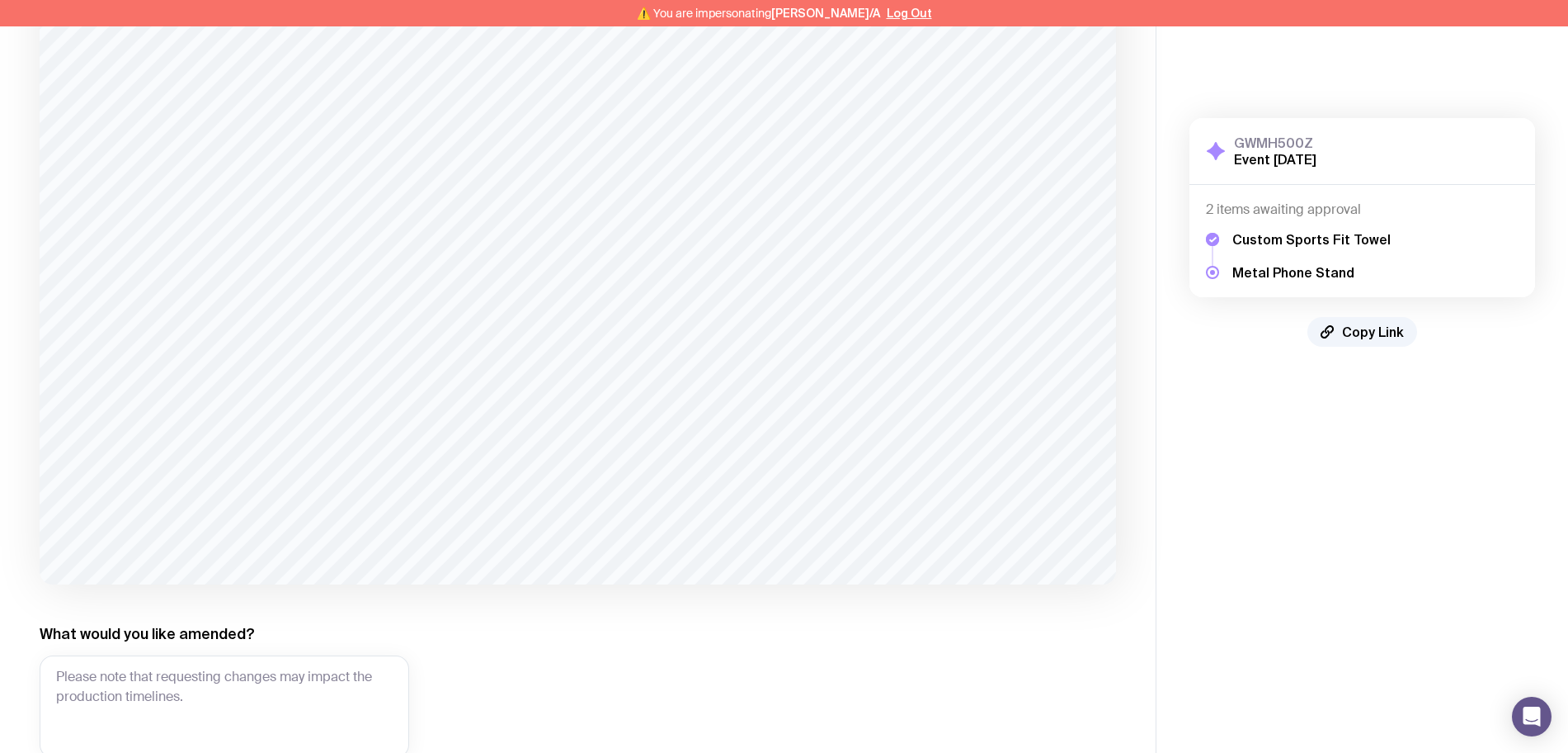
scroll to position [424, 0]
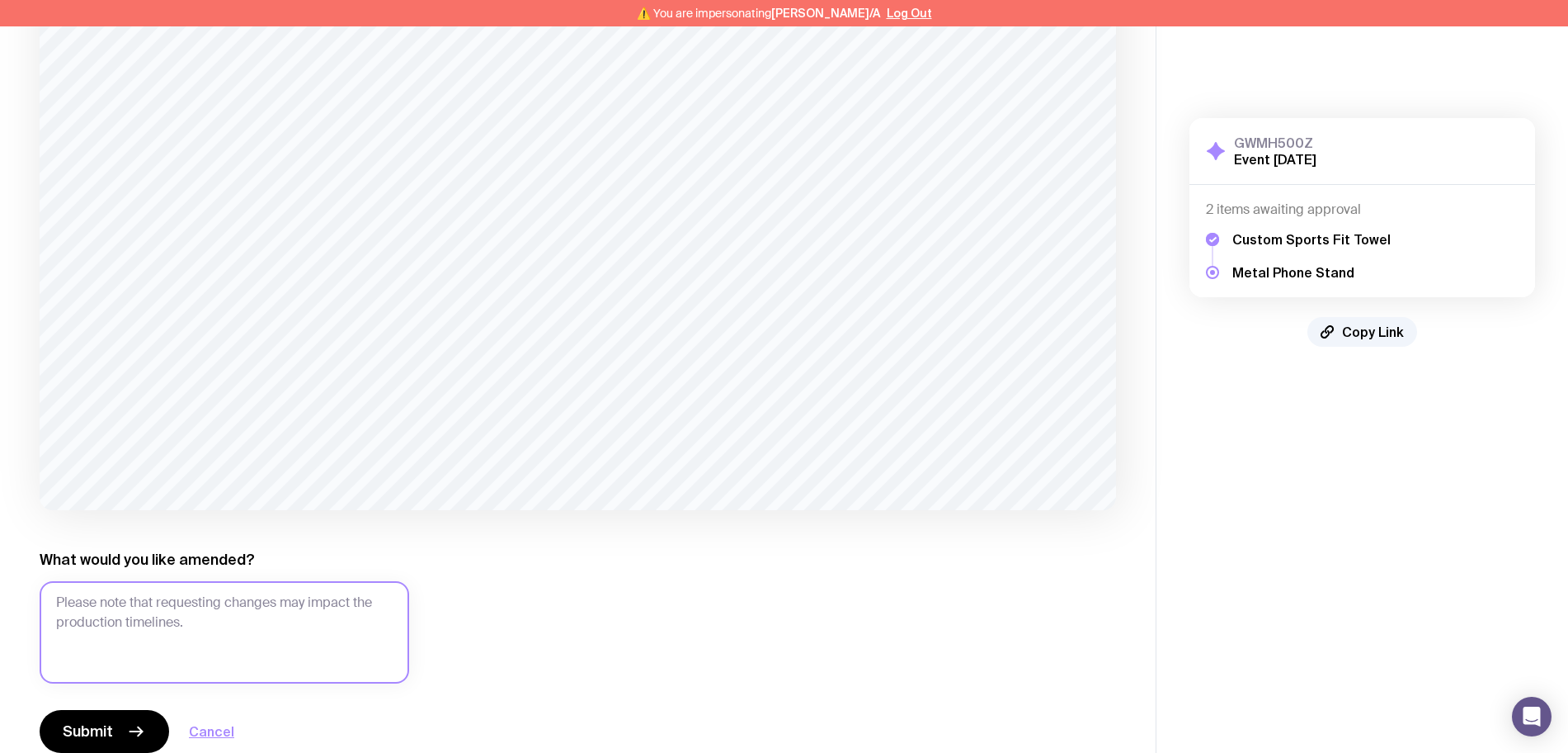
click at [258, 581] on textarea "What would you like amended?" at bounding box center [224, 631] width 369 height 102
drag, startPoint x: 104, startPoint y: 570, endPoint x: 146, endPoint y: 573, distance: 42.1
click at [146, 581] on textarea "refer to change in Monday" at bounding box center [224, 631] width 369 height 102
click at [230, 581] on textarea "refer to edit in Monday" at bounding box center [224, 631] width 369 height 102
type textarea "refer to edit in Monday"
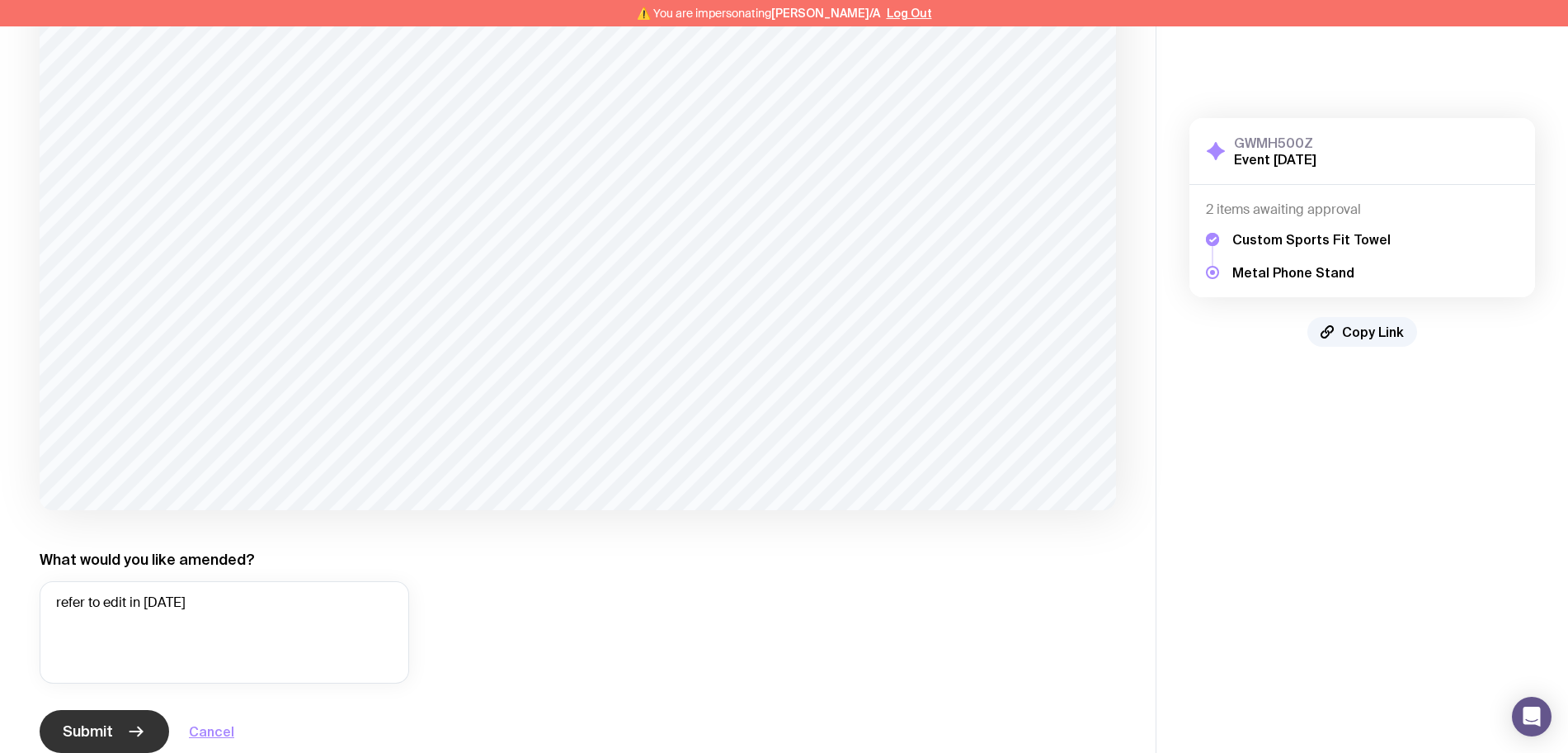
click at [121, 709] on button "Submit" at bounding box center [104, 730] width 130 height 43
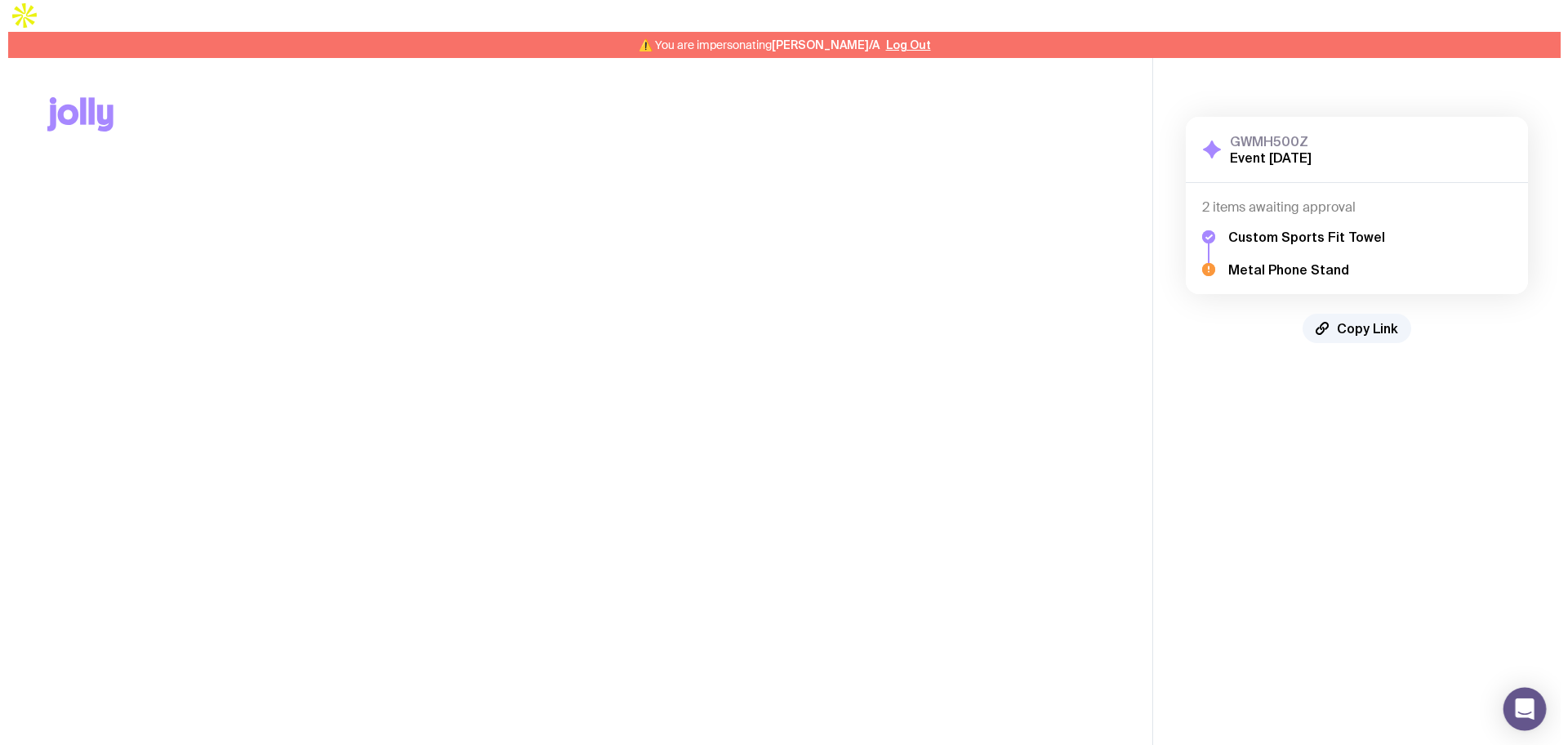
scroll to position [0, 0]
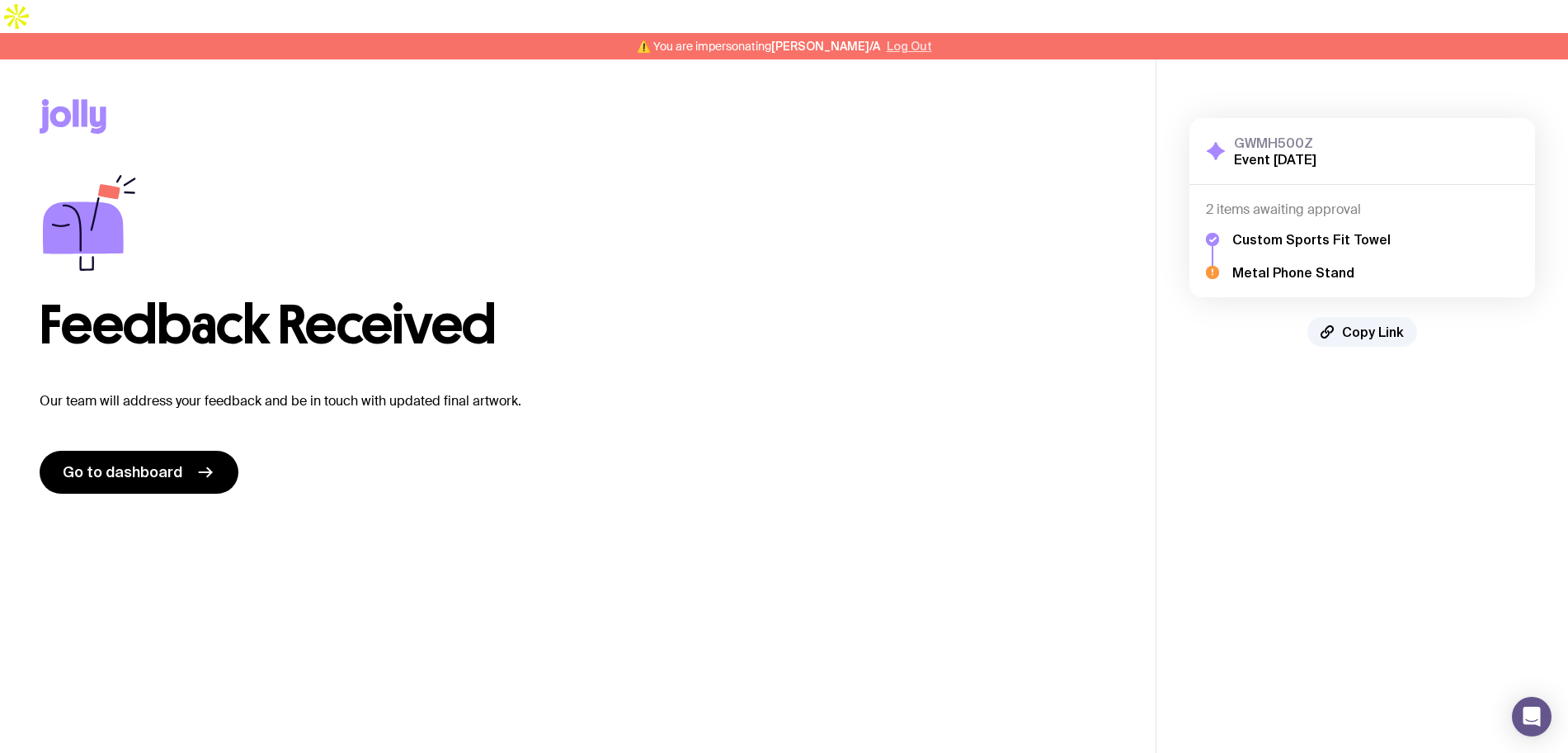
click at [887, 40] on button "Log Out" at bounding box center [909, 46] width 46 height 13
